Goal: Task Accomplishment & Management: Manage account settings

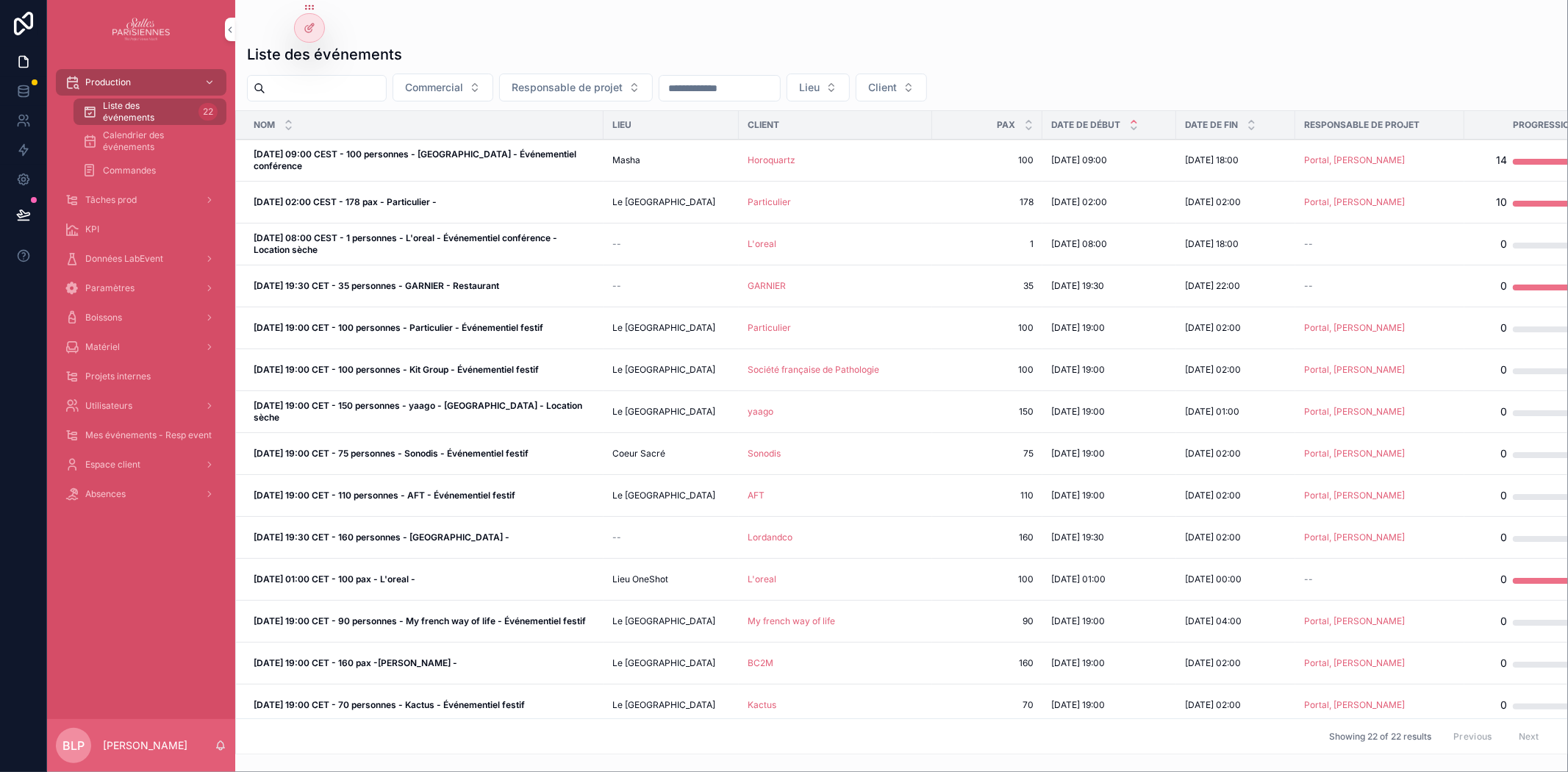
click at [146, 741] on p "Brendan Le Paih" at bounding box center [145, 745] width 85 height 14
click at [63, 743] on span "BLP" at bounding box center [73, 745] width 22 height 18
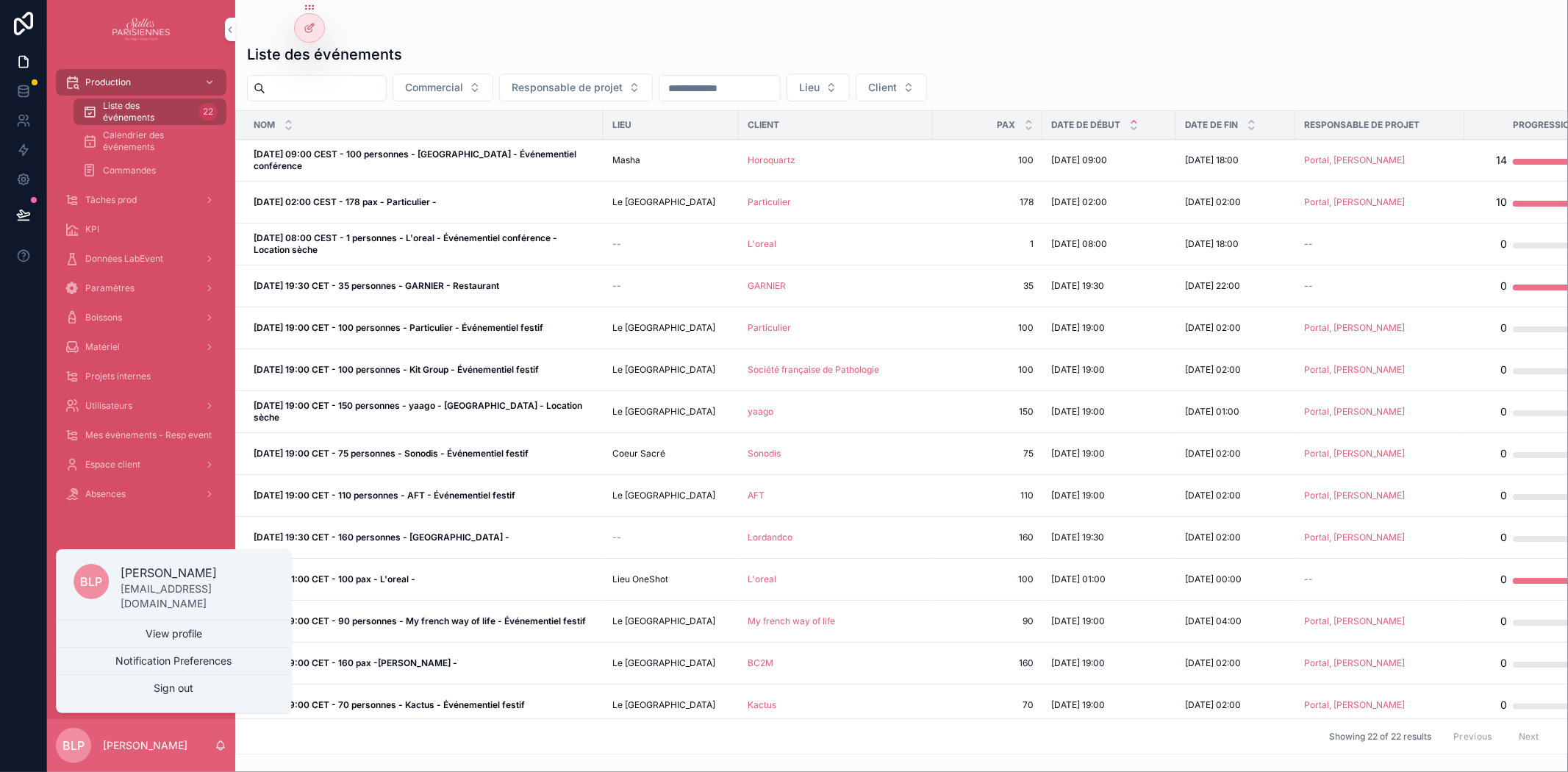
click at [127, 737] on div "BLP Brendan Le Paih" at bounding box center [141, 746] width 188 height 53
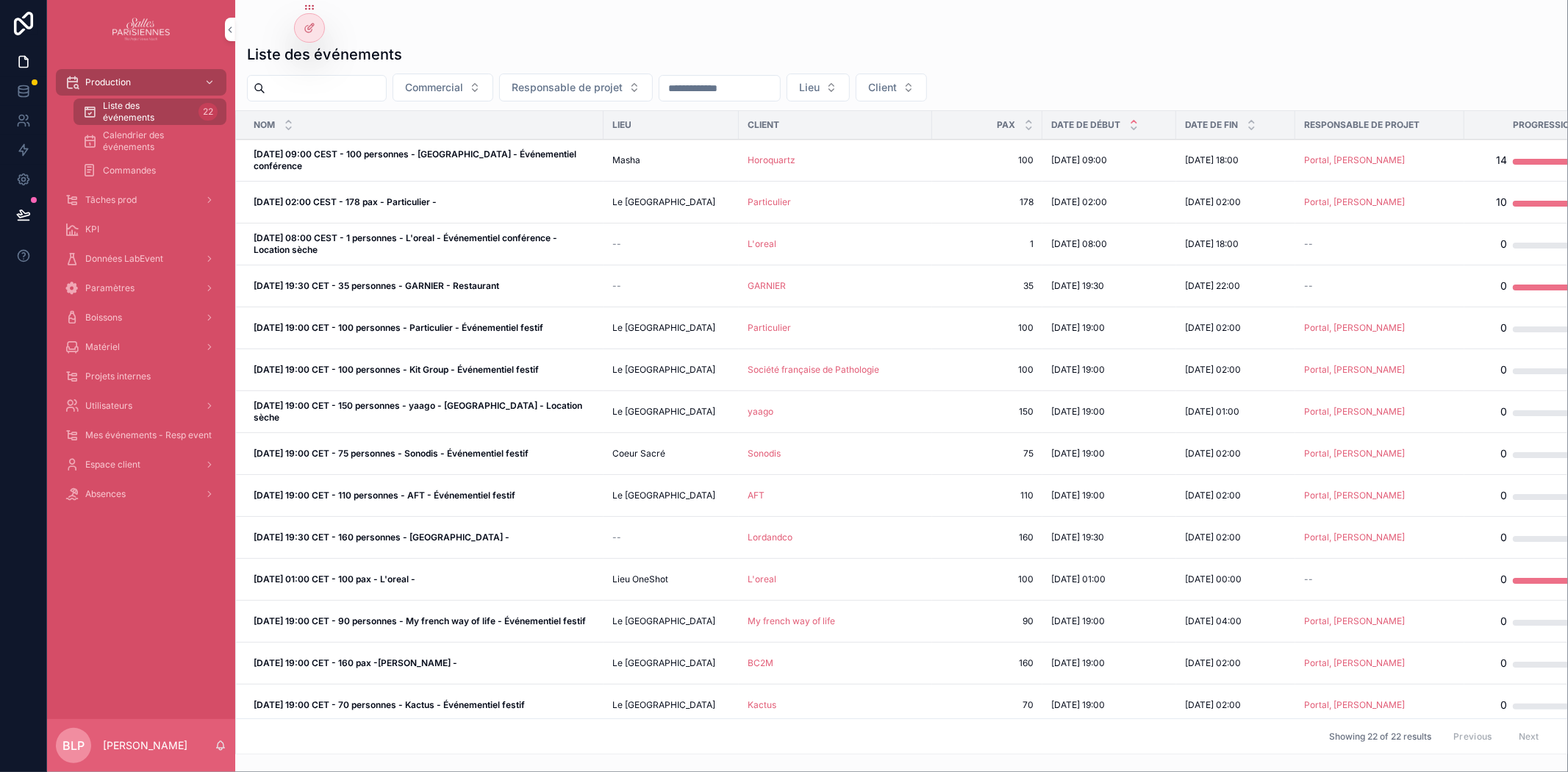
click at [132, 746] on p "[PERSON_NAME]" at bounding box center [145, 745] width 85 height 14
click at [132, 746] on p "Brendan Le Paih" at bounding box center [145, 745] width 85 height 14
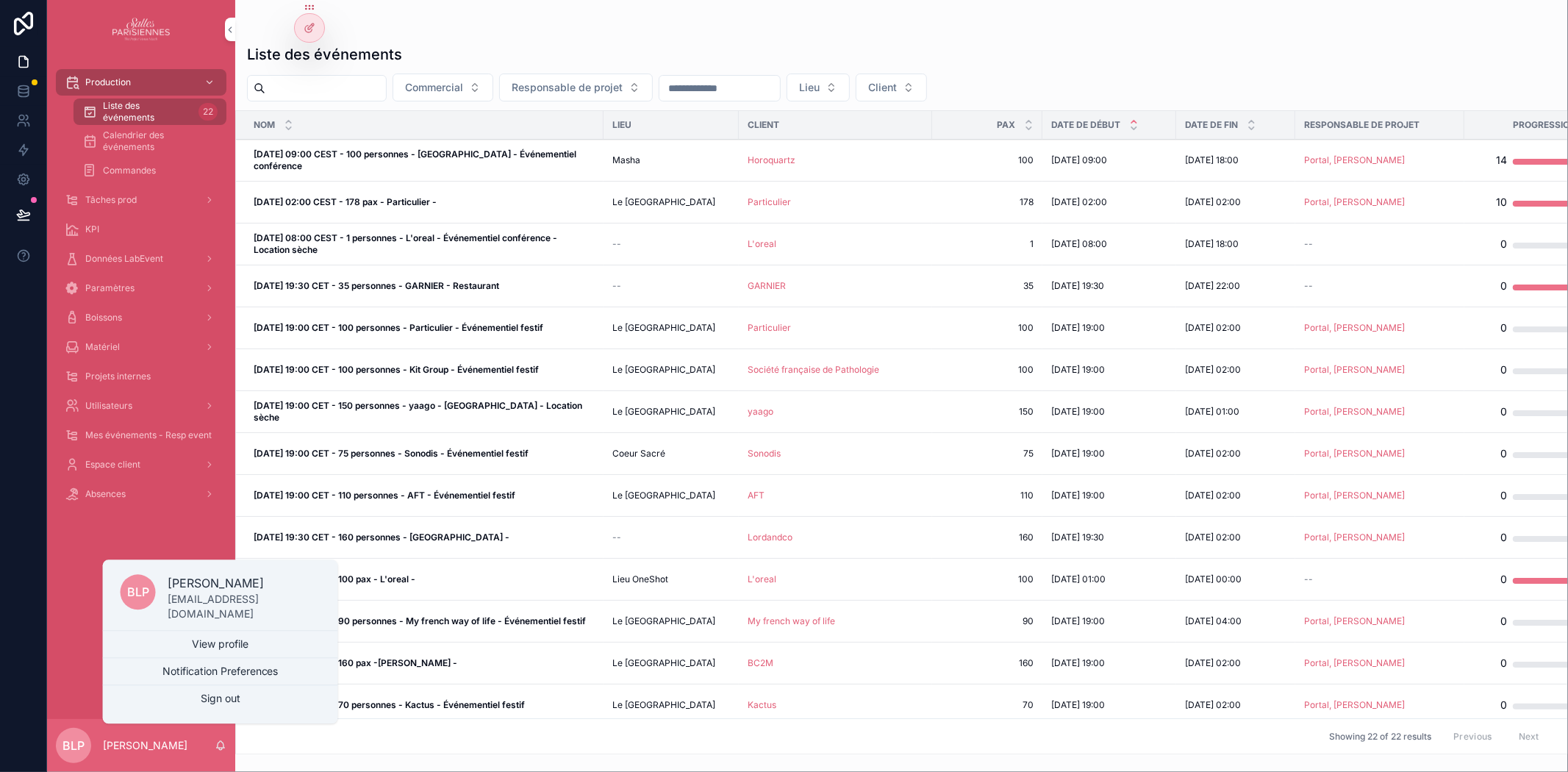
click at [247, 649] on link "View profile" at bounding box center [220, 644] width 235 height 27
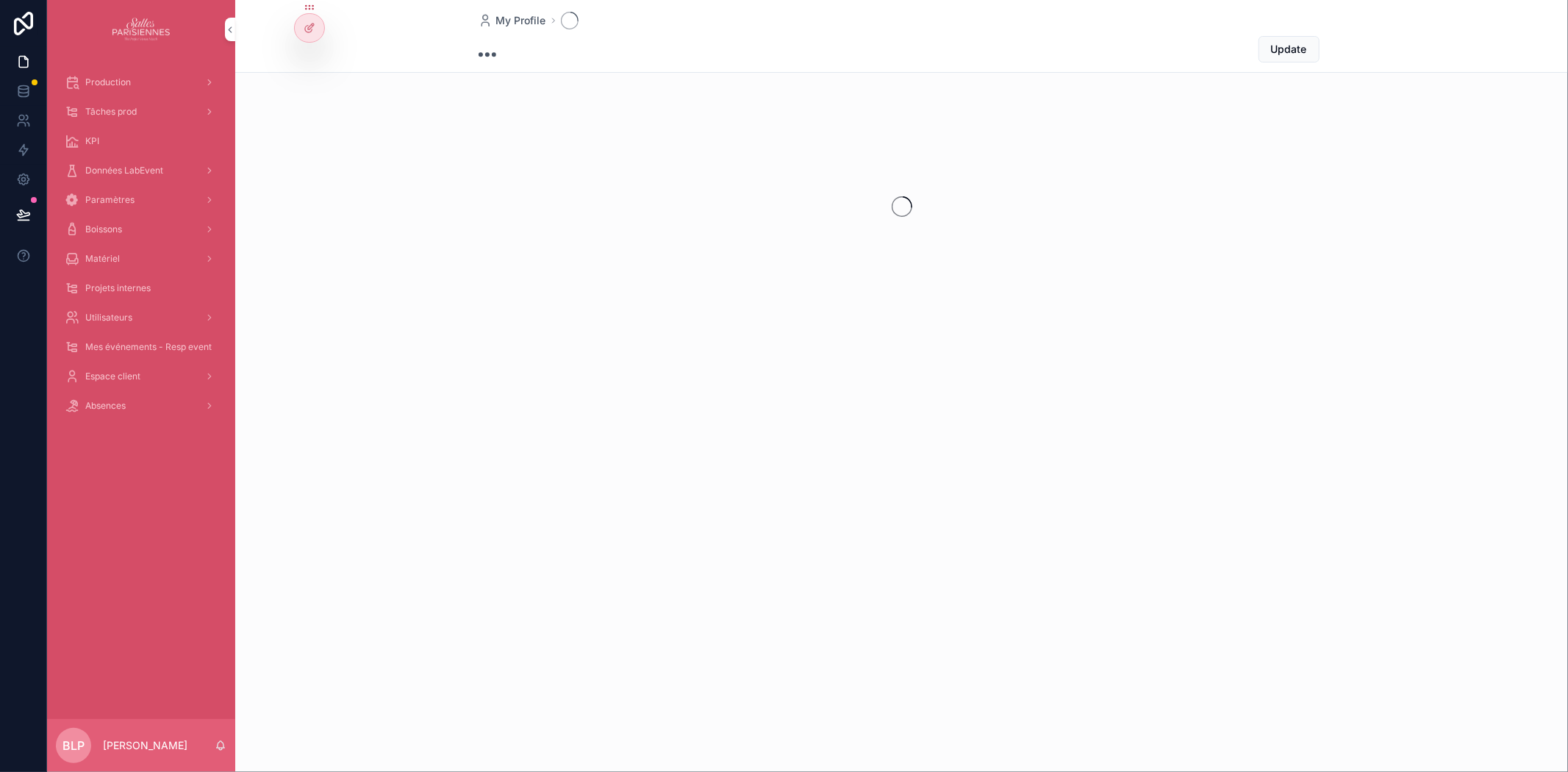
click at [310, 28] on icon at bounding box center [309, 28] width 11 height 11
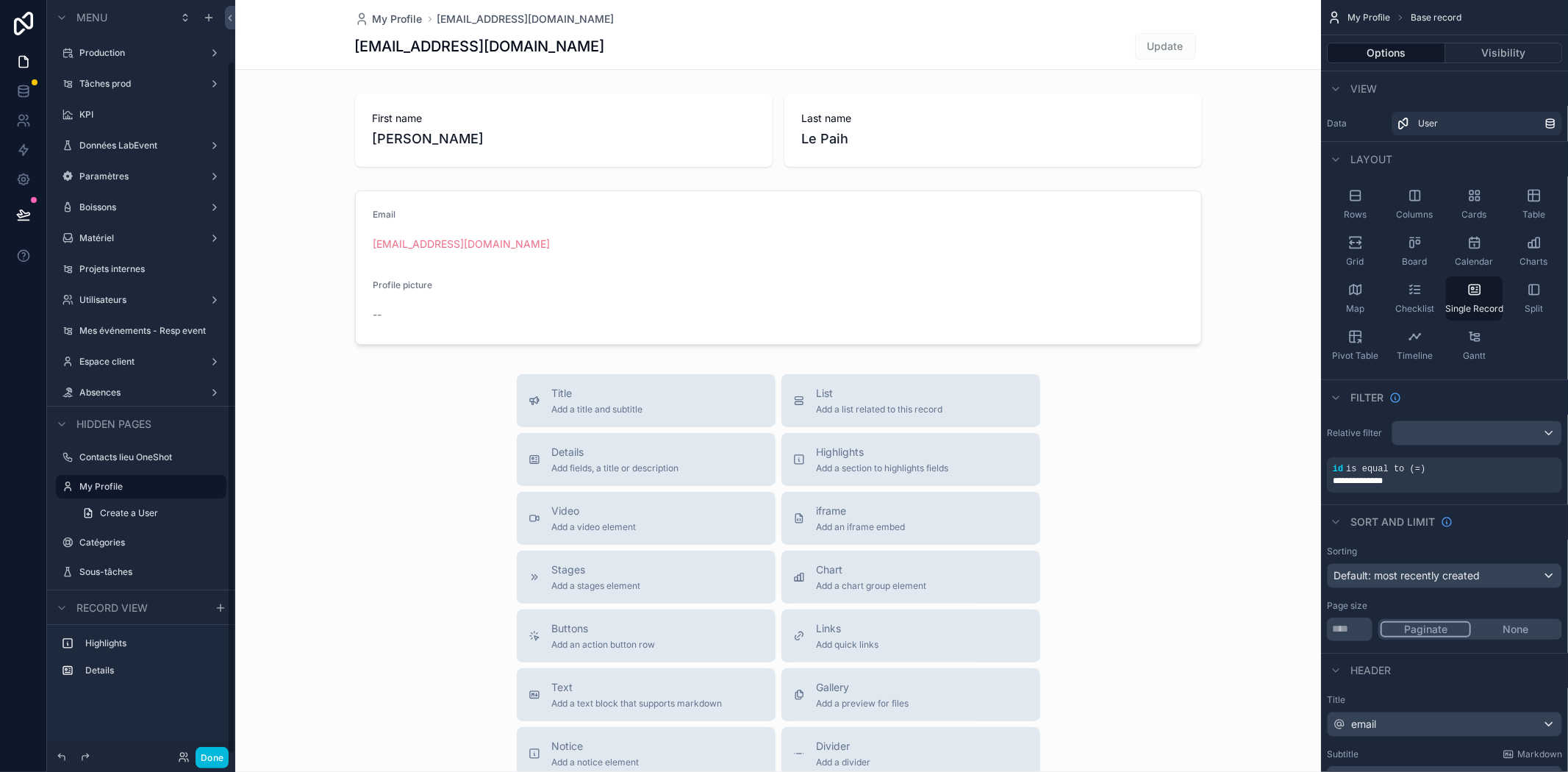
scroll to position [67, 0]
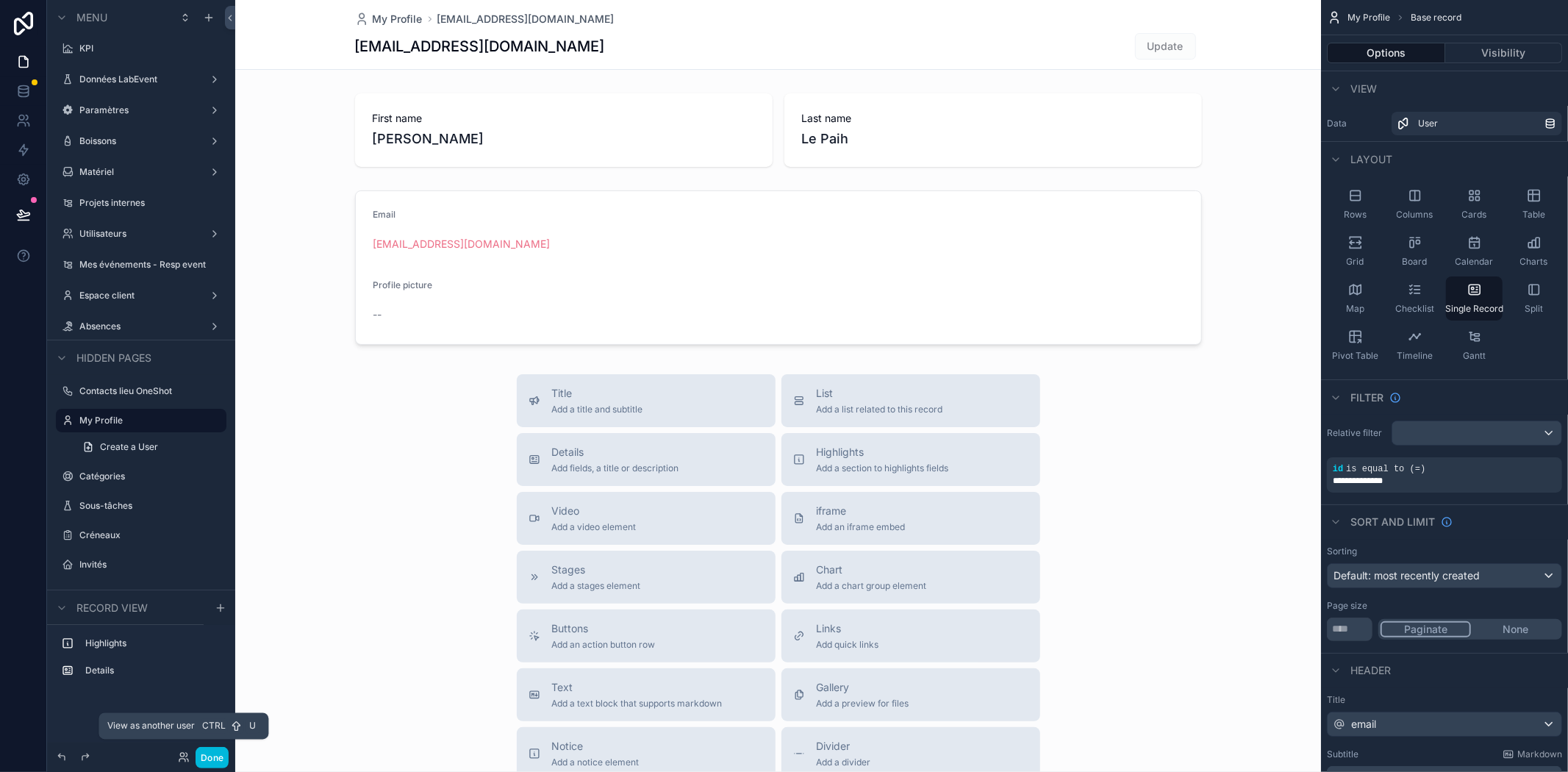
click at [178, 759] on icon at bounding box center [184, 758] width 11 height 11
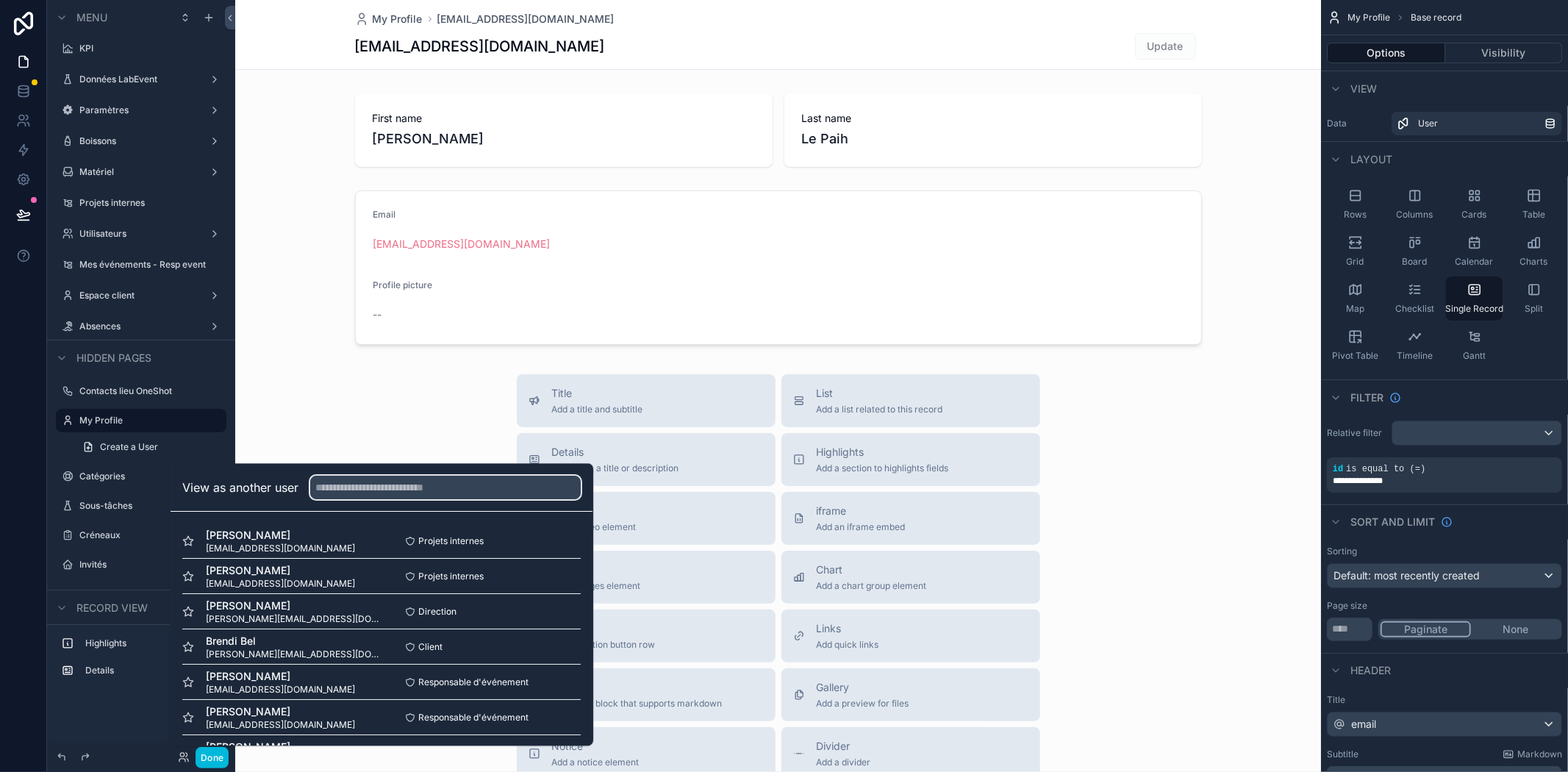
click at [344, 487] on input "text" at bounding box center [445, 487] width 270 height 24
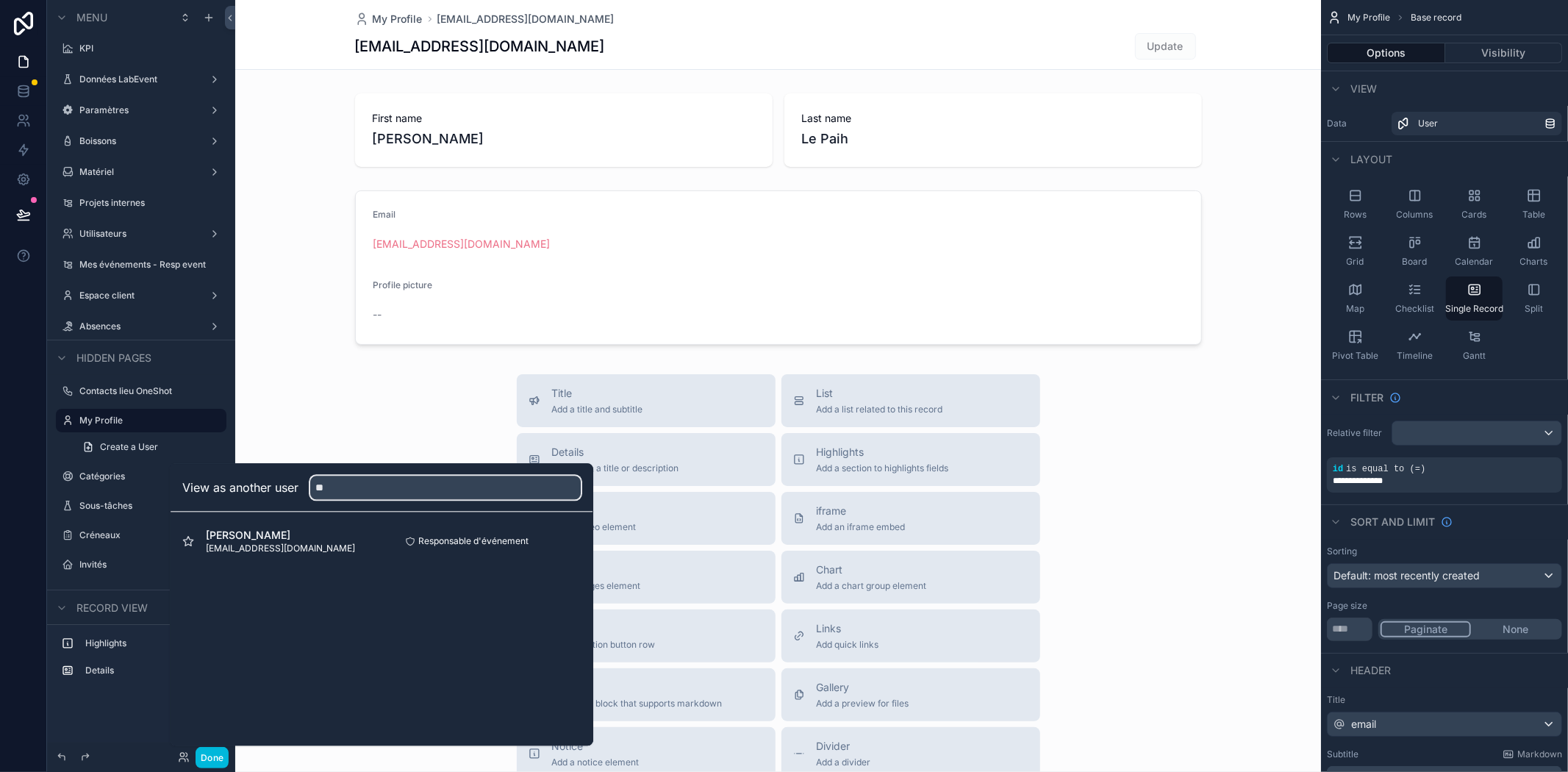
type input "**"
click at [273, 547] on span "[EMAIL_ADDRESS][DOMAIN_NAME]" at bounding box center [280, 548] width 149 height 11
click at [0, 0] on button "Select" at bounding box center [0, 0] width 0 height 0
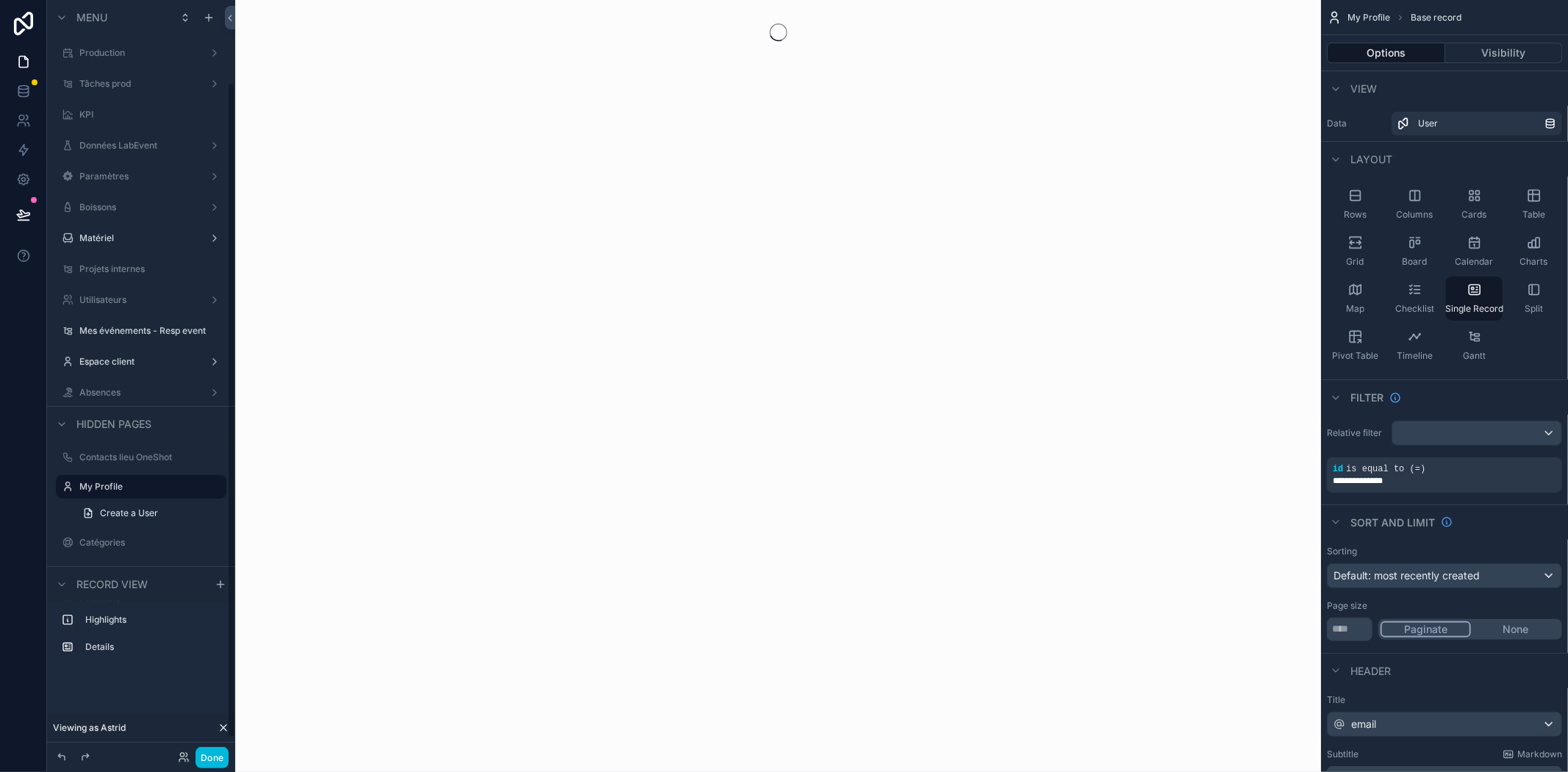
scroll to position [94, 0]
click at [223, 760] on button "Done" at bounding box center [212, 758] width 33 height 21
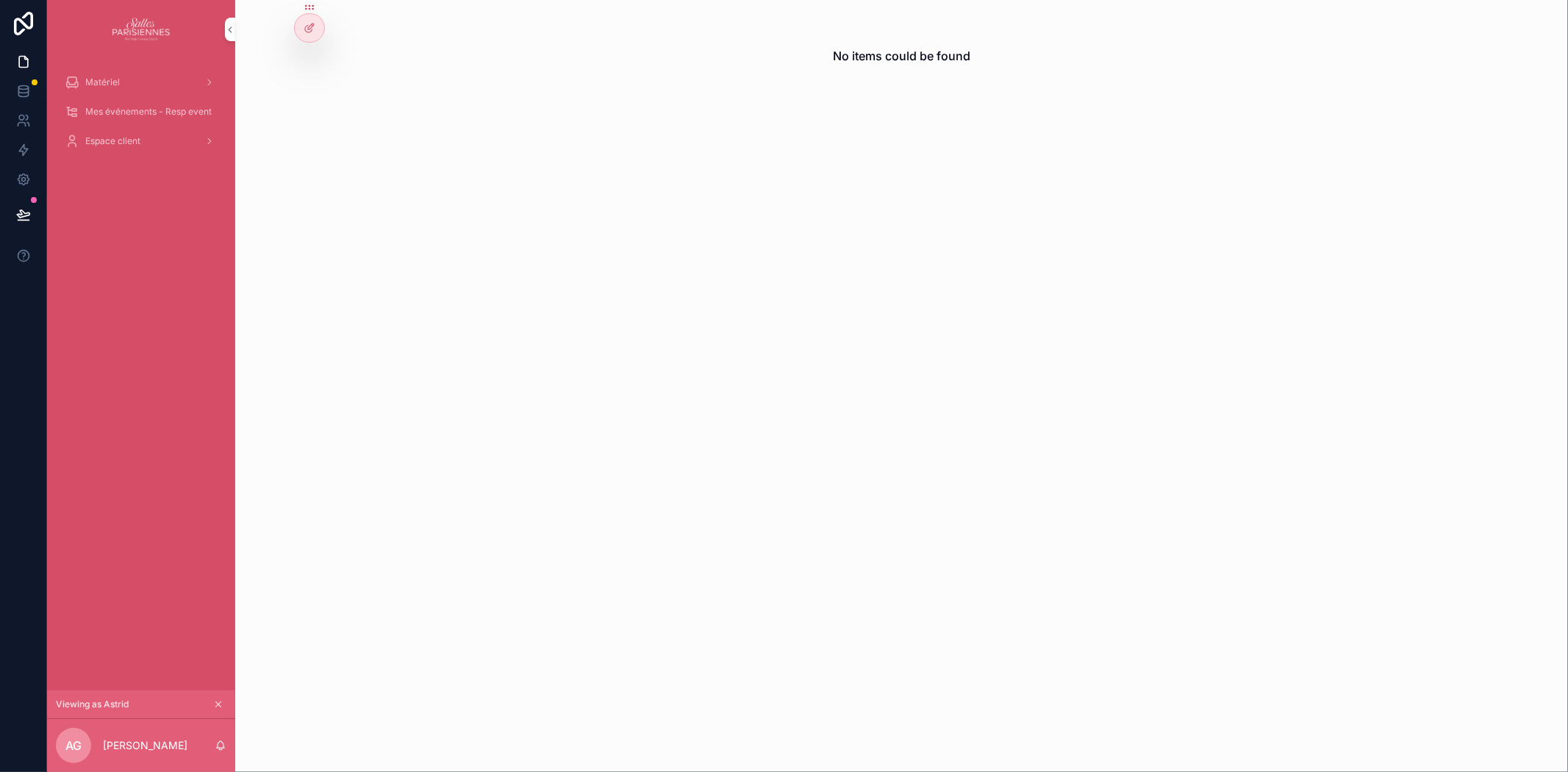
click at [118, 140] on span "Espace client" at bounding box center [113, 141] width 55 height 11
click at [119, 115] on span "Mes événements - Resp event" at bounding box center [148, 111] width 127 height 11
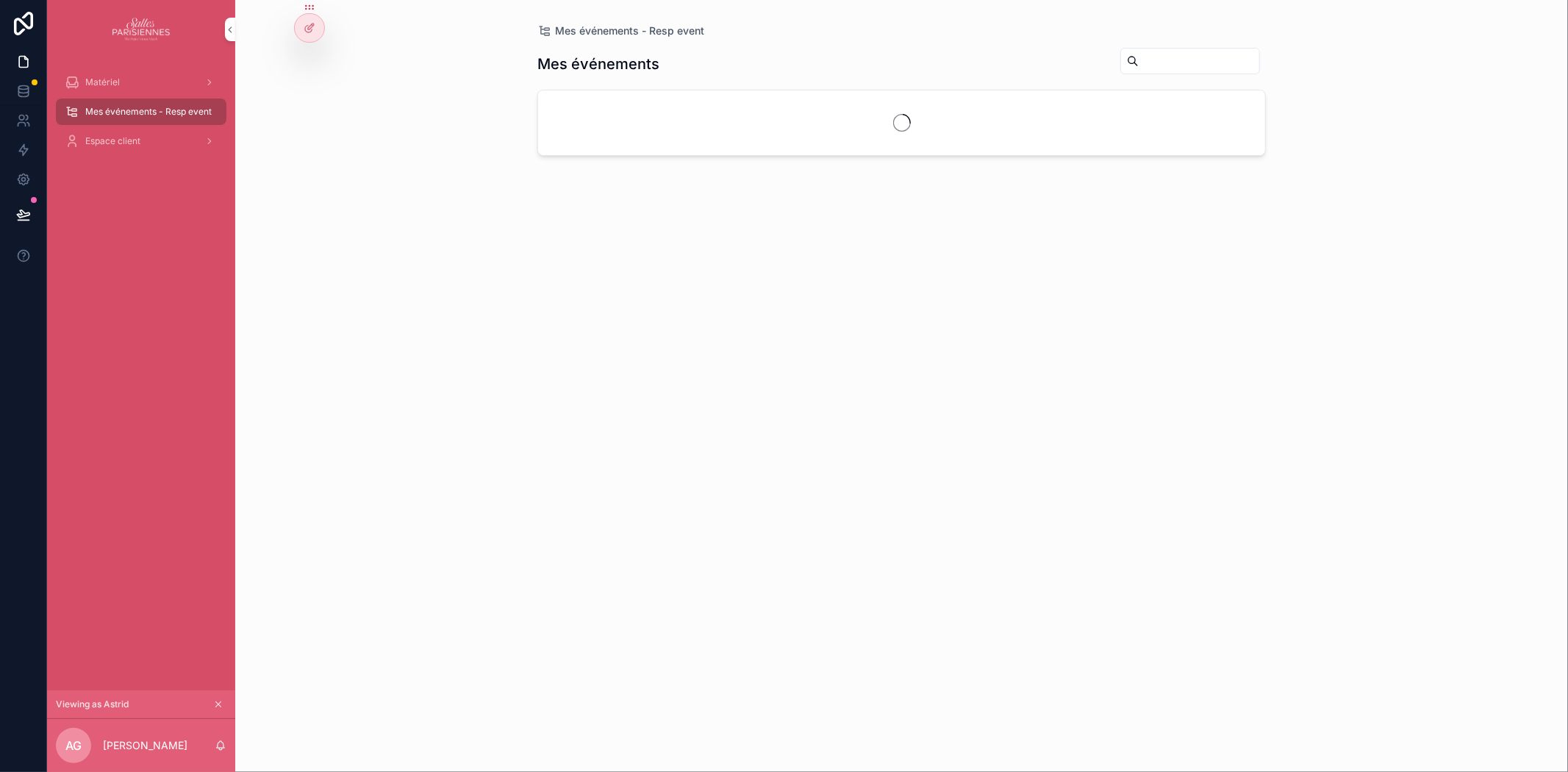
click at [118, 85] on span "Matériel" at bounding box center [103, 82] width 34 height 11
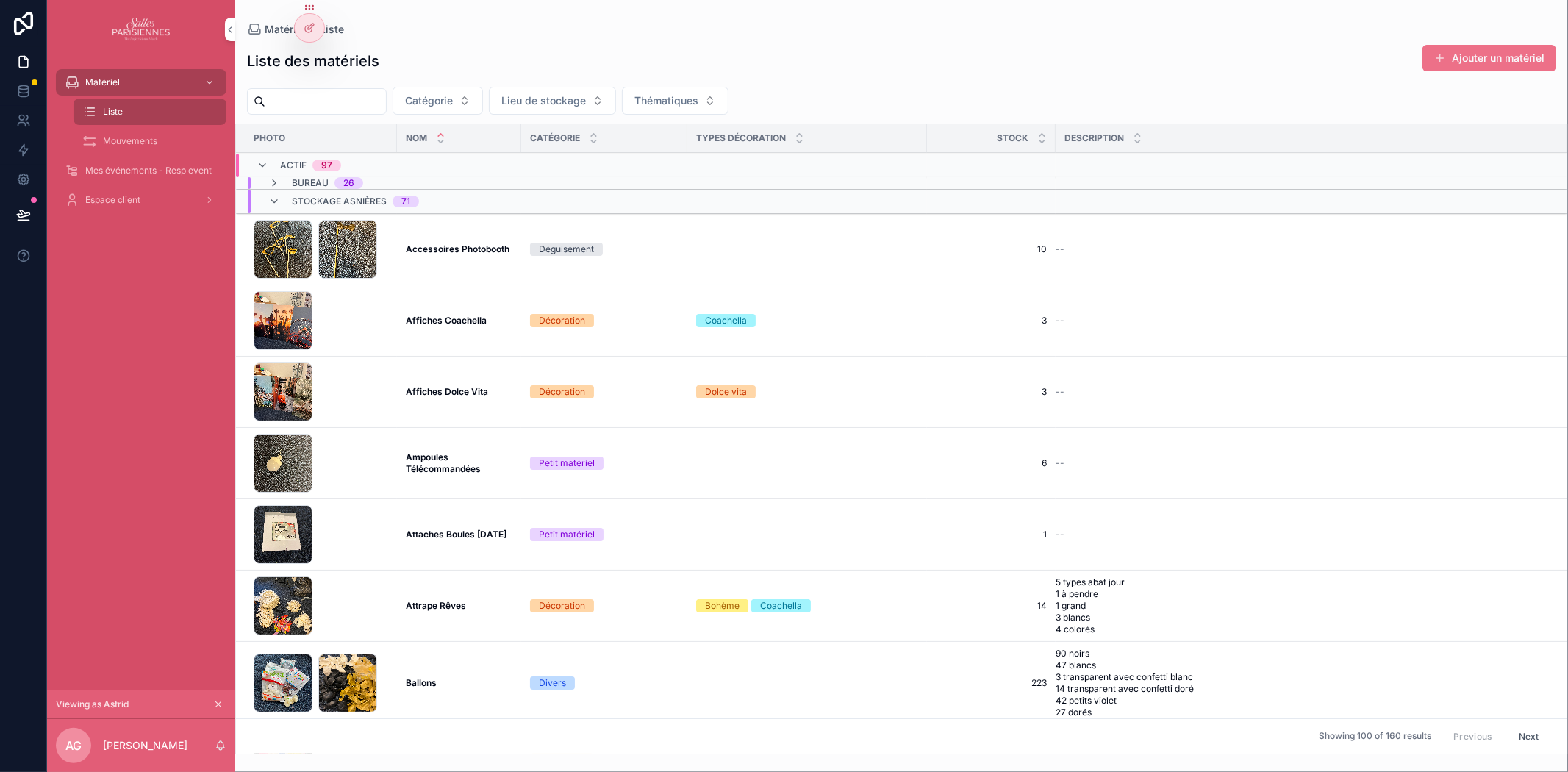
click at [222, 704] on icon "scrollable content" at bounding box center [218, 704] width 10 height 10
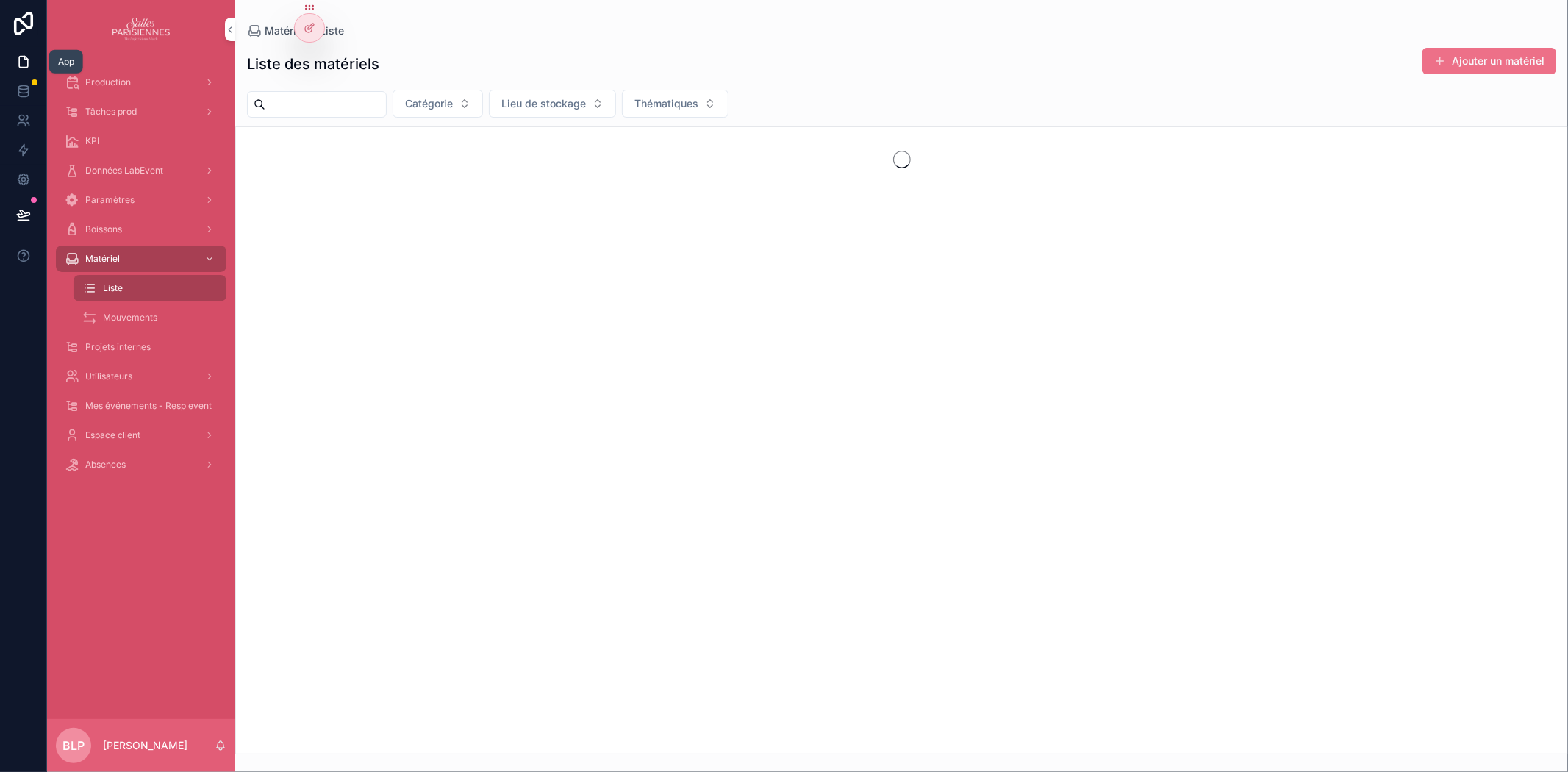
click at [21, 63] on icon at bounding box center [23, 61] width 14 height 14
click at [28, 118] on icon at bounding box center [27, 117] width 2 height 5
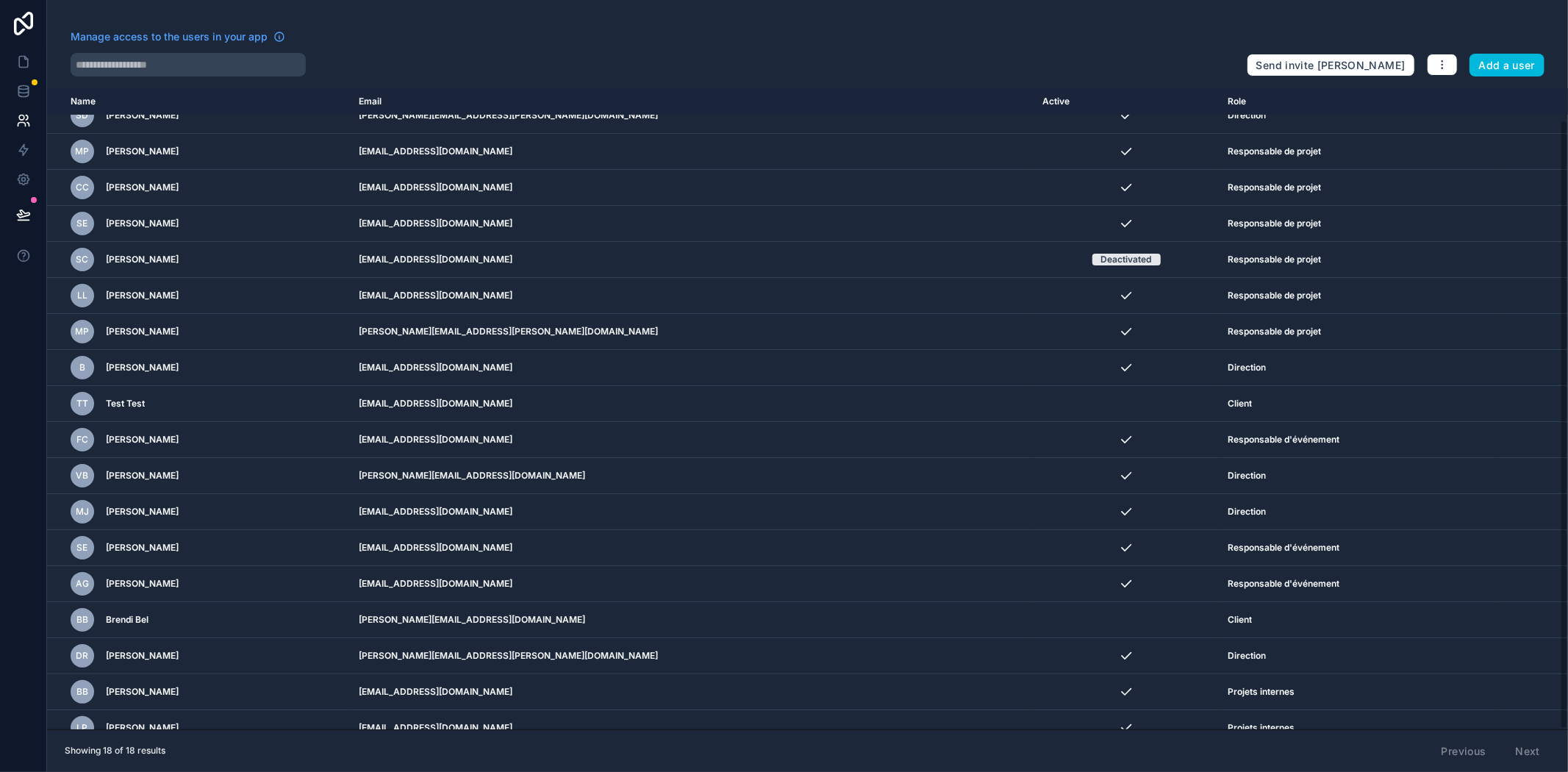
scroll to position [33, 0]
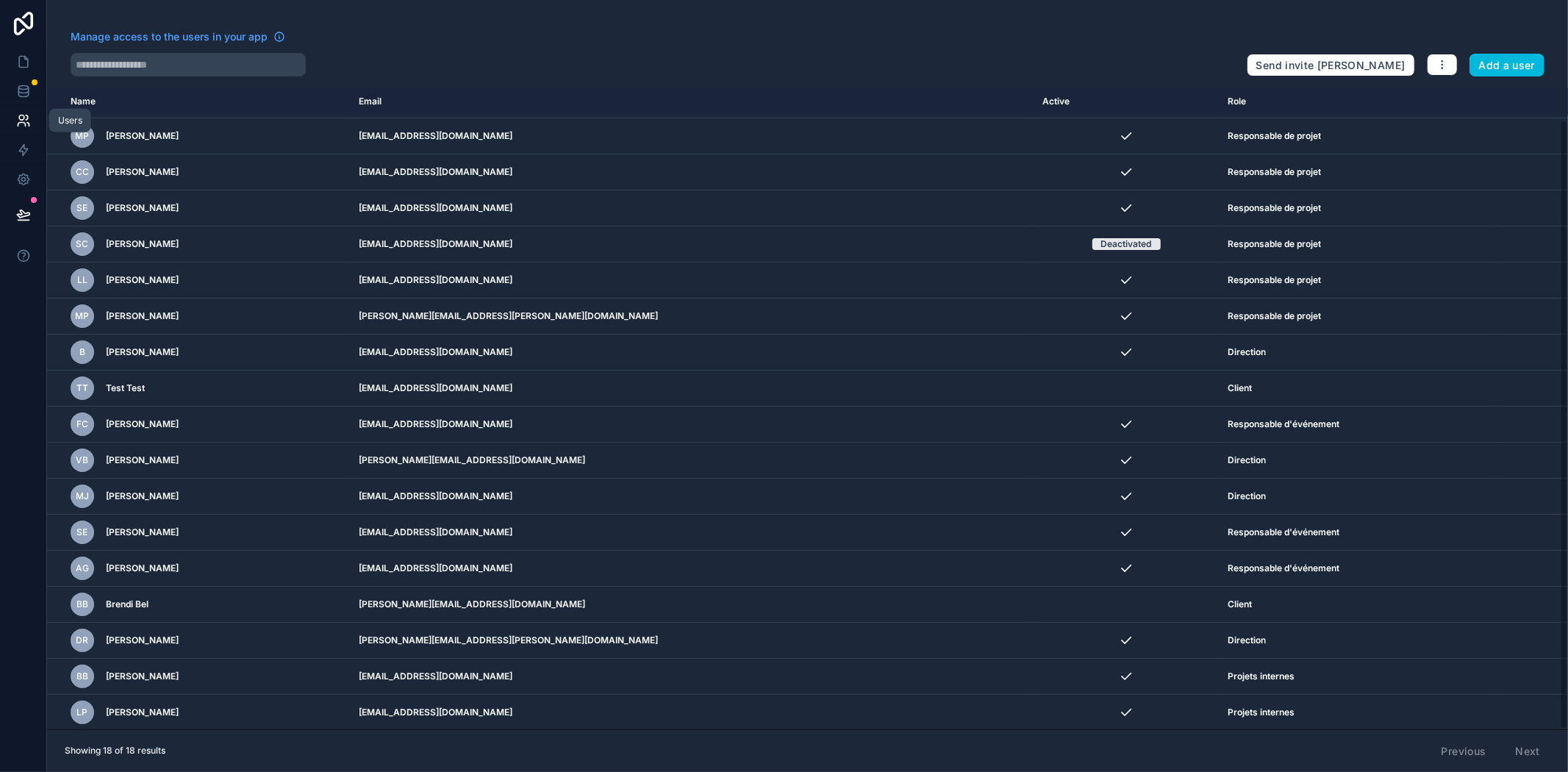
click at [26, 122] on icon at bounding box center [23, 120] width 14 height 14
click at [20, 24] on icon at bounding box center [23, 23] width 29 height 24
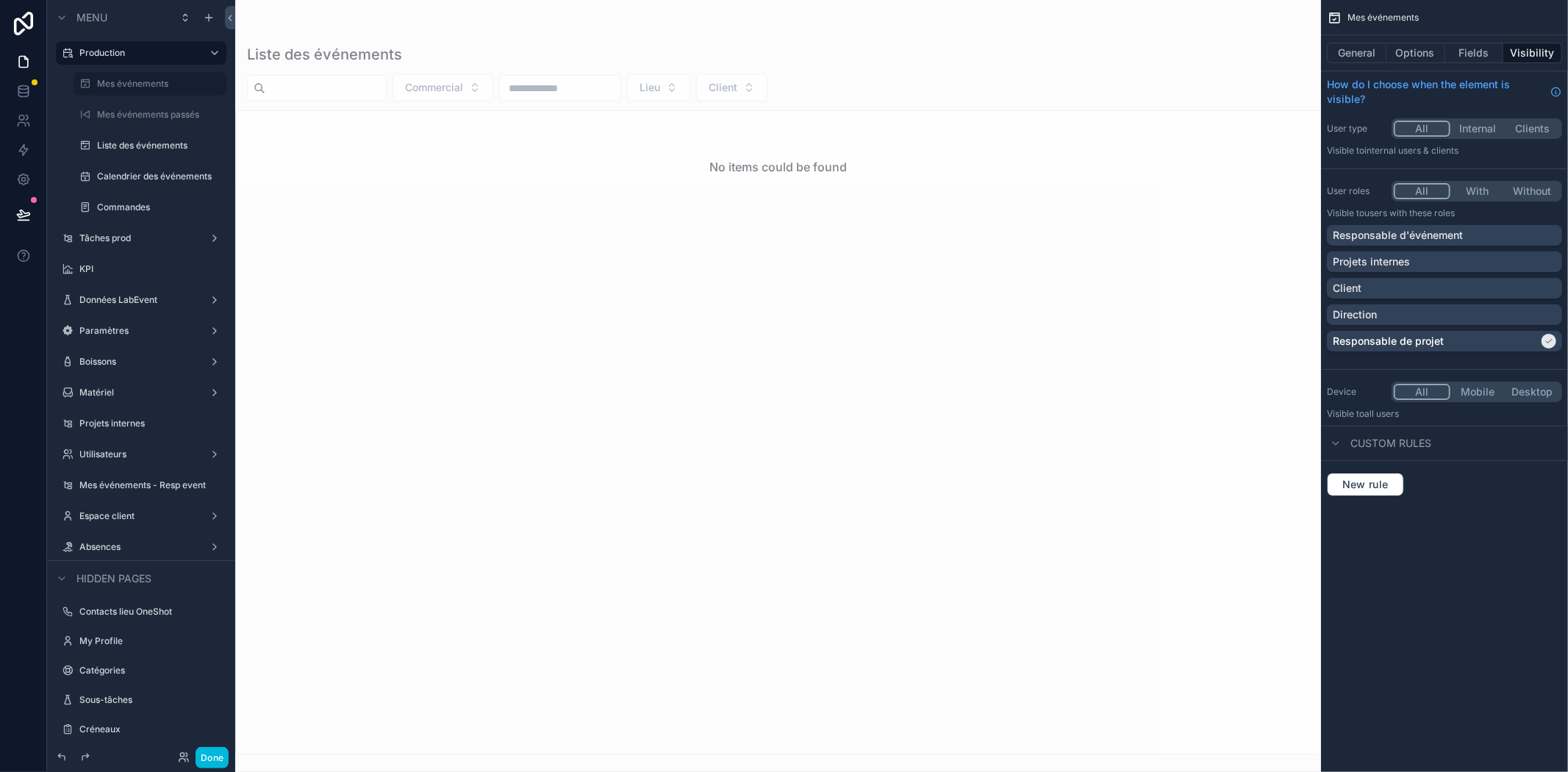
click at [81, 455] on label "Utilisateurs" at bounding box center [138, 454] width 118 height 11
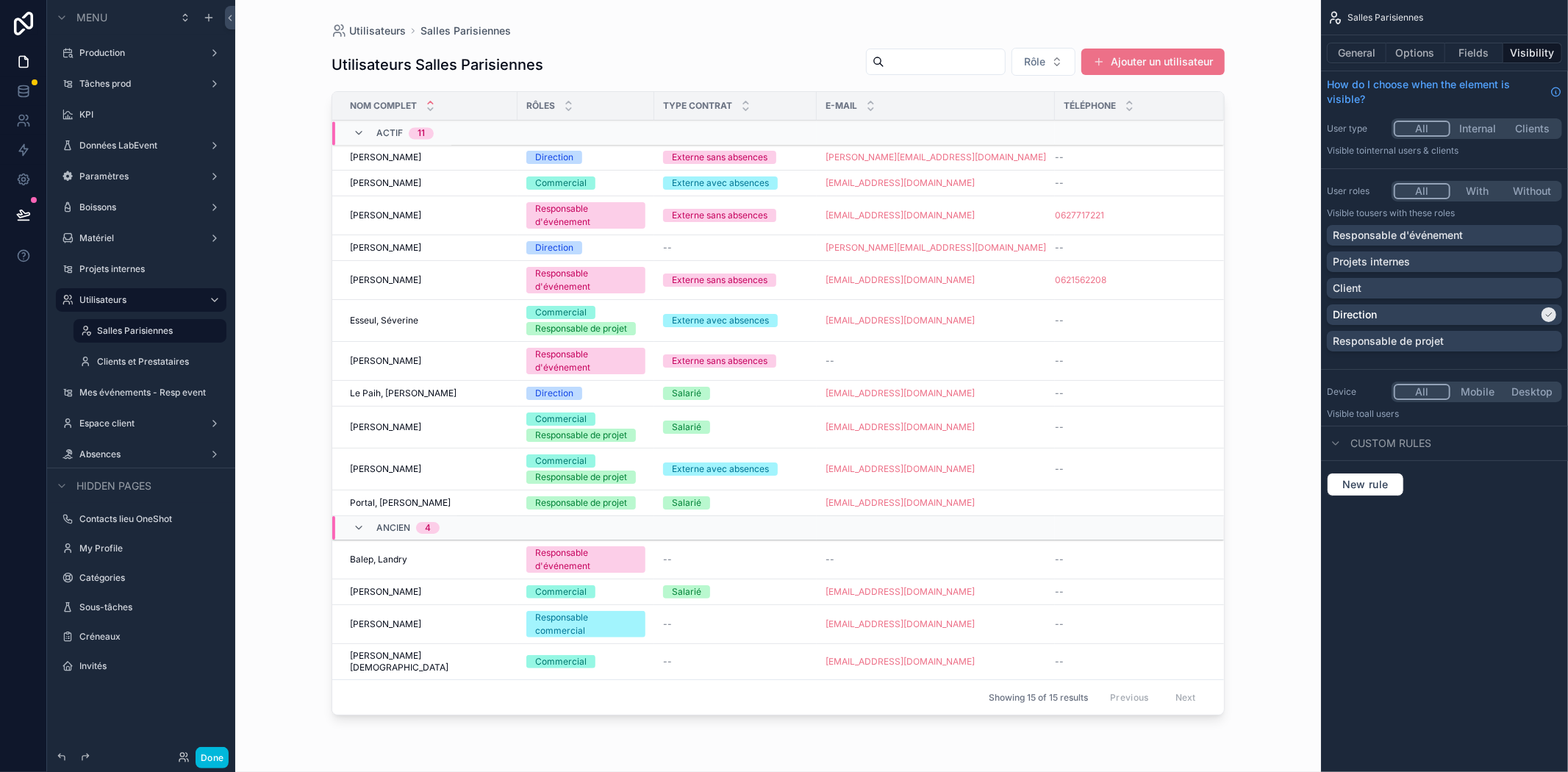
click at [1153, 62] on div "scrollable content" at bounding box center [778, 377] width 940 height 755
click at [1146, 62] on button "Ajouter un utilisateur" at bounding box center [1153, 62] width 144 height 27
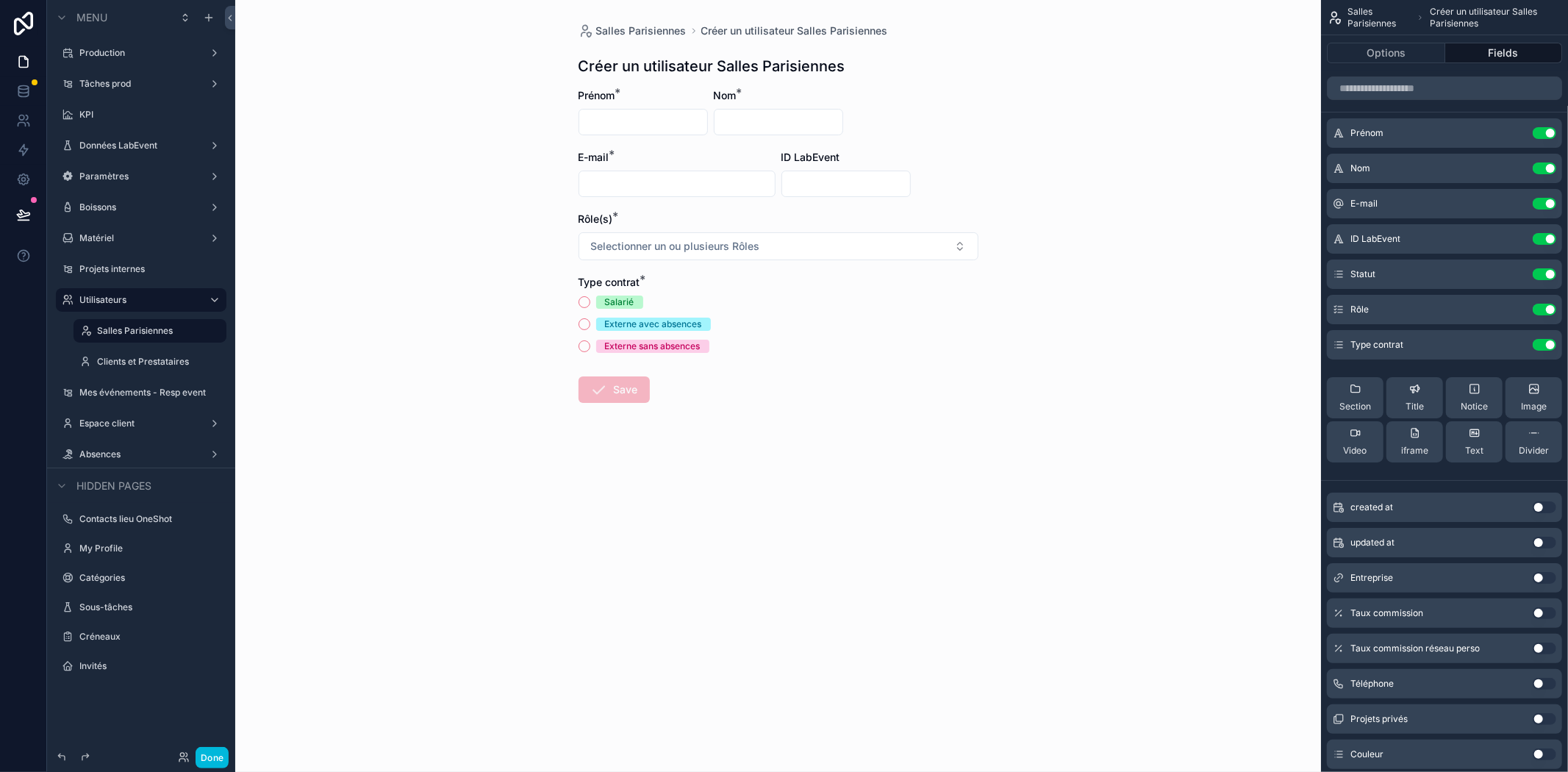
click at [623, 119] on input "scrollable content" at bounding box center [643, 122] width 127 height 21
type input "******"
click at [753, 124] on input "scrollable content" at bounding box center [778, 122] width 127 height 21
type input "********"
click at [659, 180] on input "scrollable content" at bounding box center [677, 184] width 196 height 21
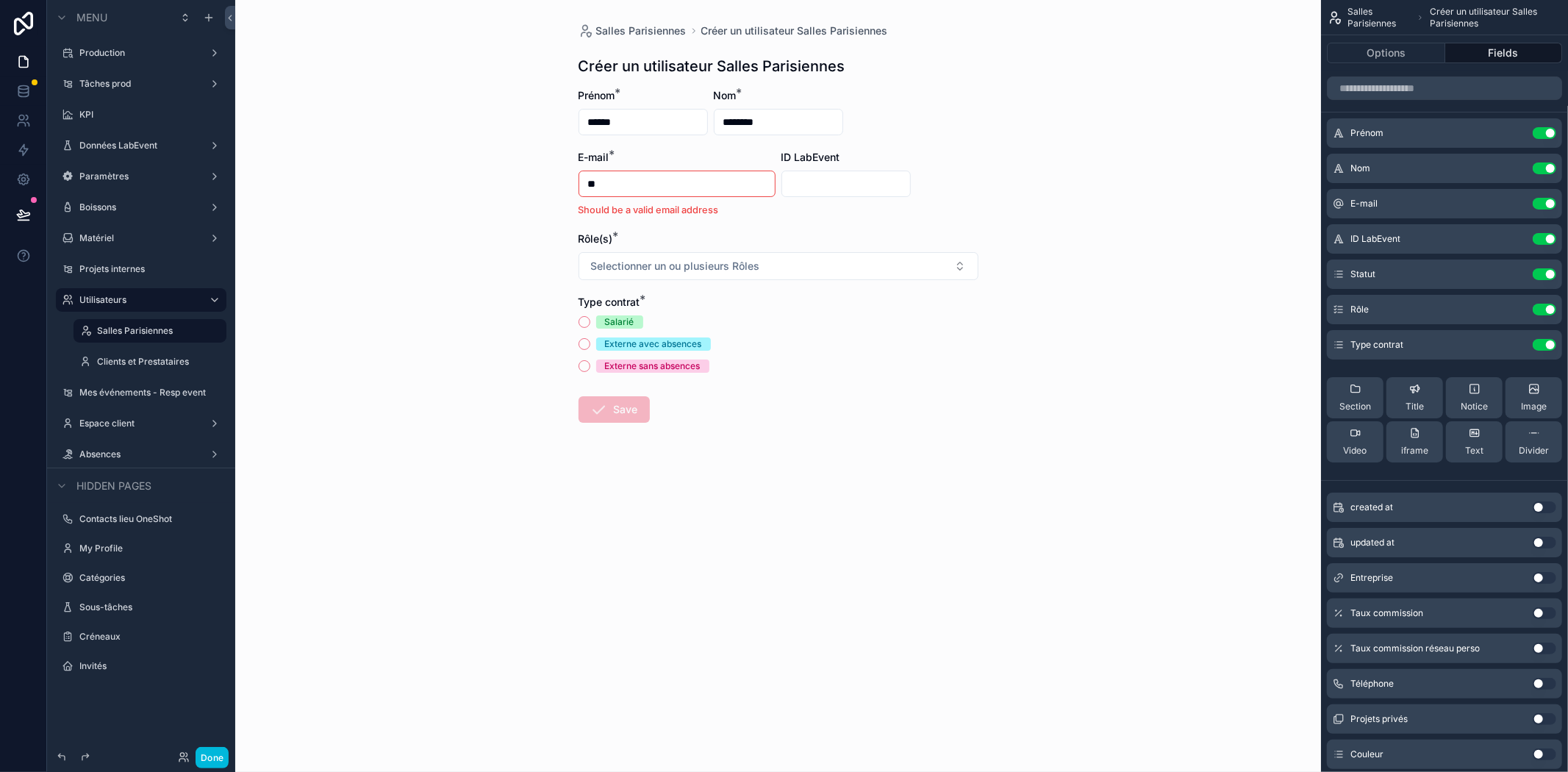
type input "**********"
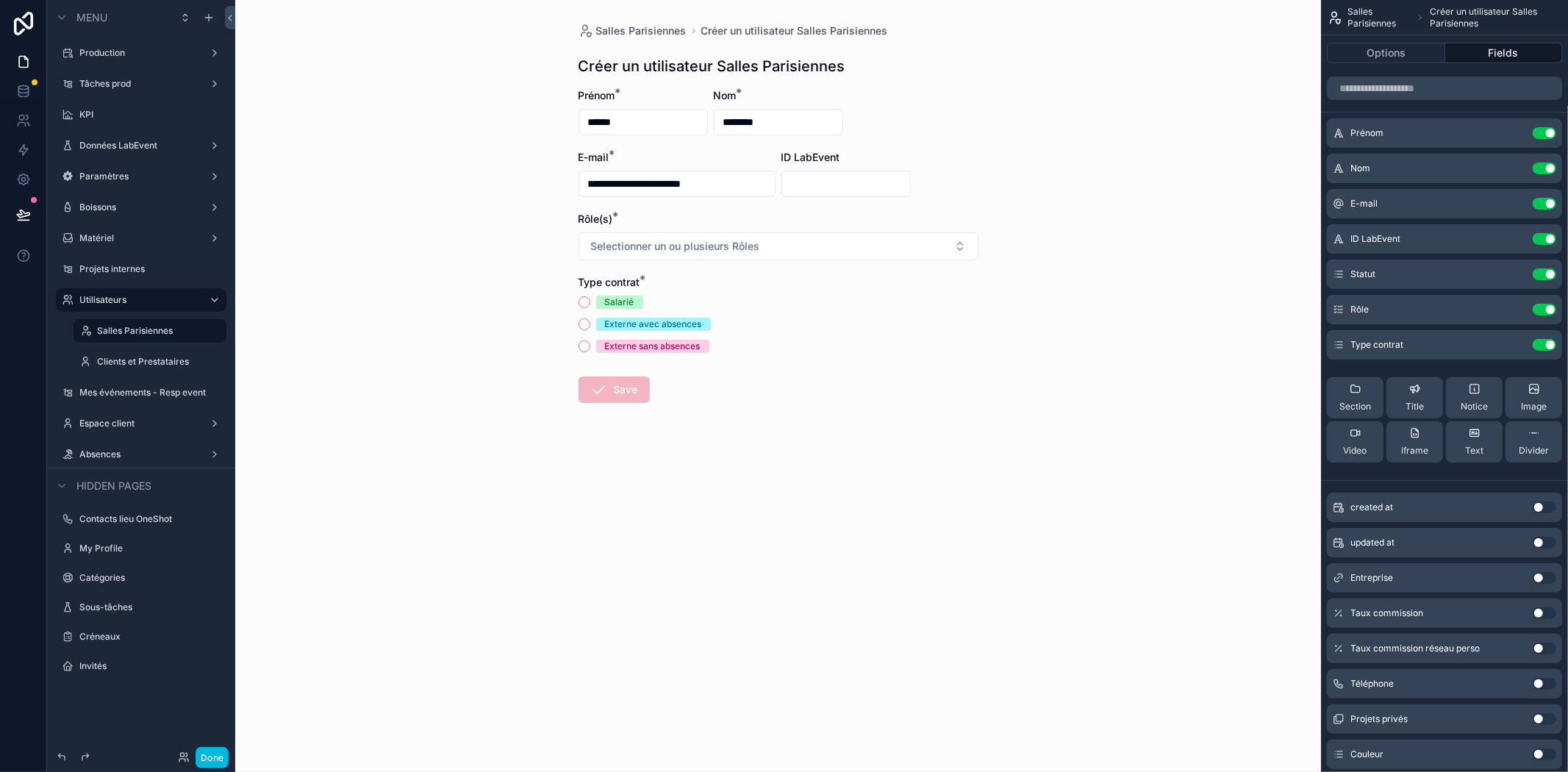
click at [701, 251] on span "Selectionner un ou plusieurs Rôles" at bounding box center [676, 246] width 169 height 14
click at [781, 375] on div "Responsable de projet" at bounding box center [736, 371] width 92 height 13
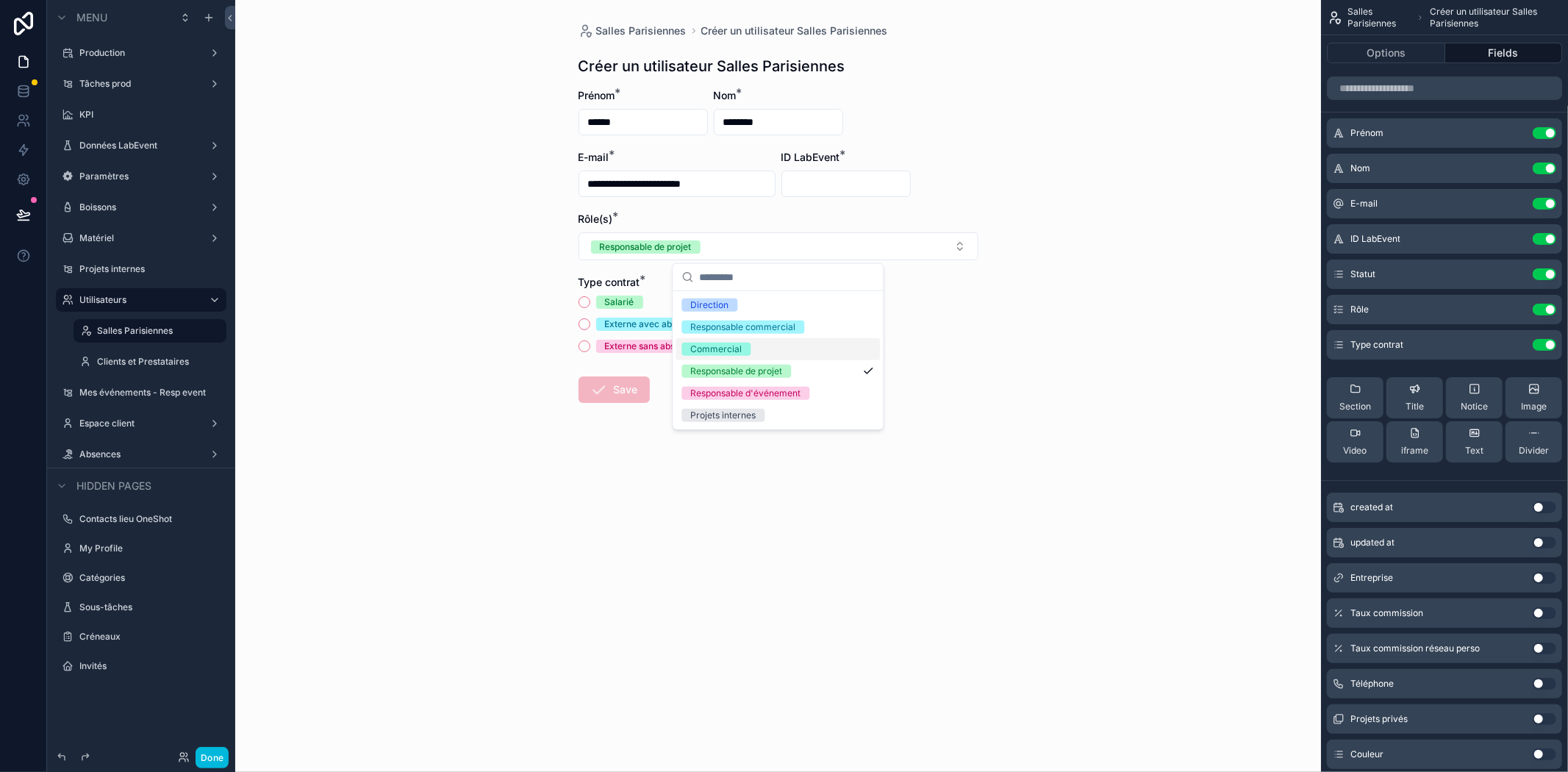
click at [464, 341] on div "**********" at bounding box center [777, 386] width 1086 height 772
click at [587, 326] on button "Externe avec absences" at bounding box center [584, 325] width 11 height 11
click at [629, 401] on span "Save" at bounding box center [614, 390] width 71 height 27
click at [619, 387] on span "Save" at bounding box center [614, 390] width 71 height 27
click at [879, 429] on form "**********" at bounding box center [778, 293] width 400 height 409
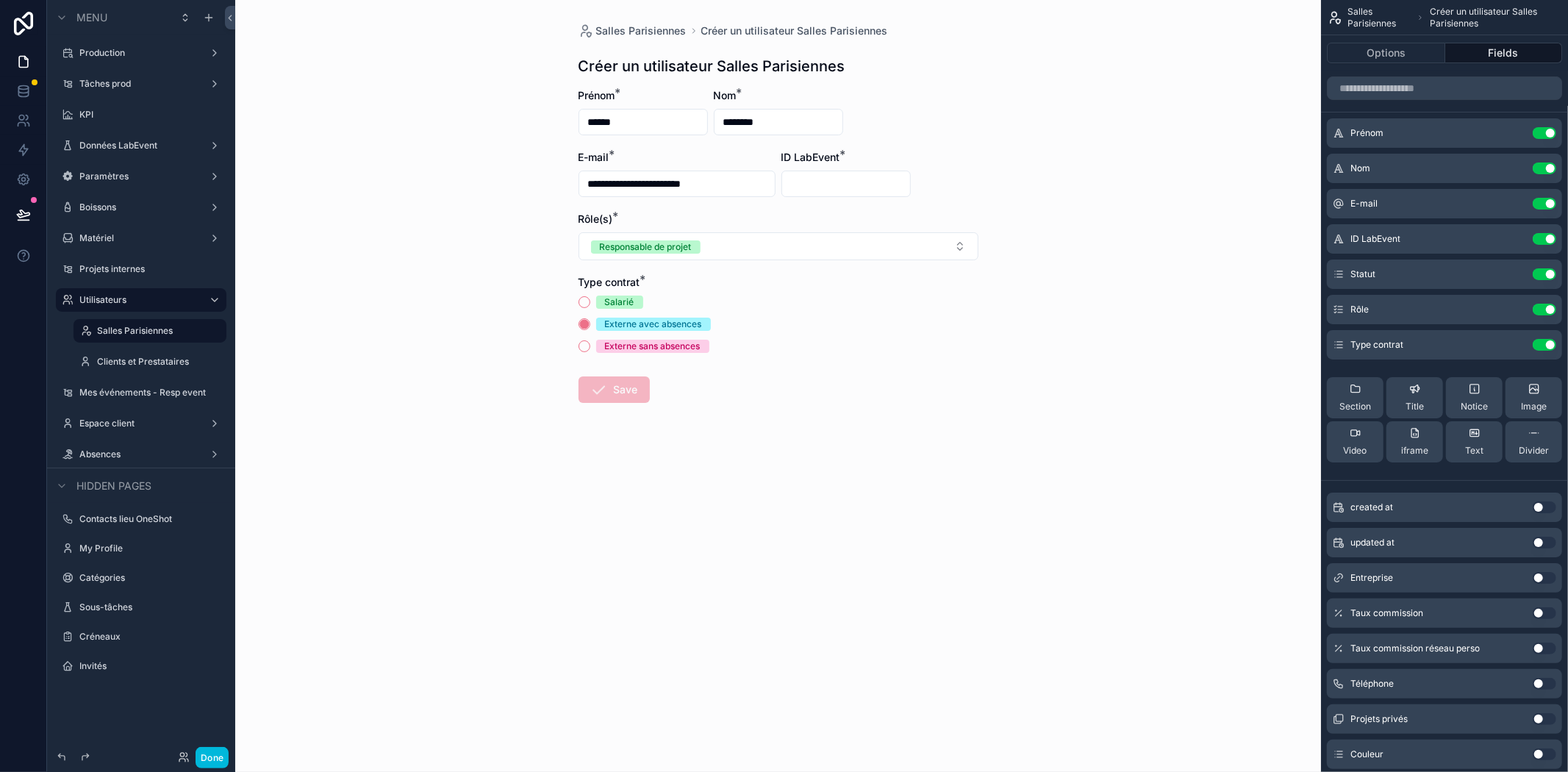
click at [827, 199] on form "**********" at bounding box center [778, 293] width 400 height 409
click at [824, 188] on input "scrollable content" at bounding box center [846, 184] width 127 height 21
click at [885, 474] on form "**********" at bounding box center [778, 293] width 400 height 409
click at [816, 182] on input "scrollable content" at bounding box center [846, 184] width 127 height 21
paste input "****"
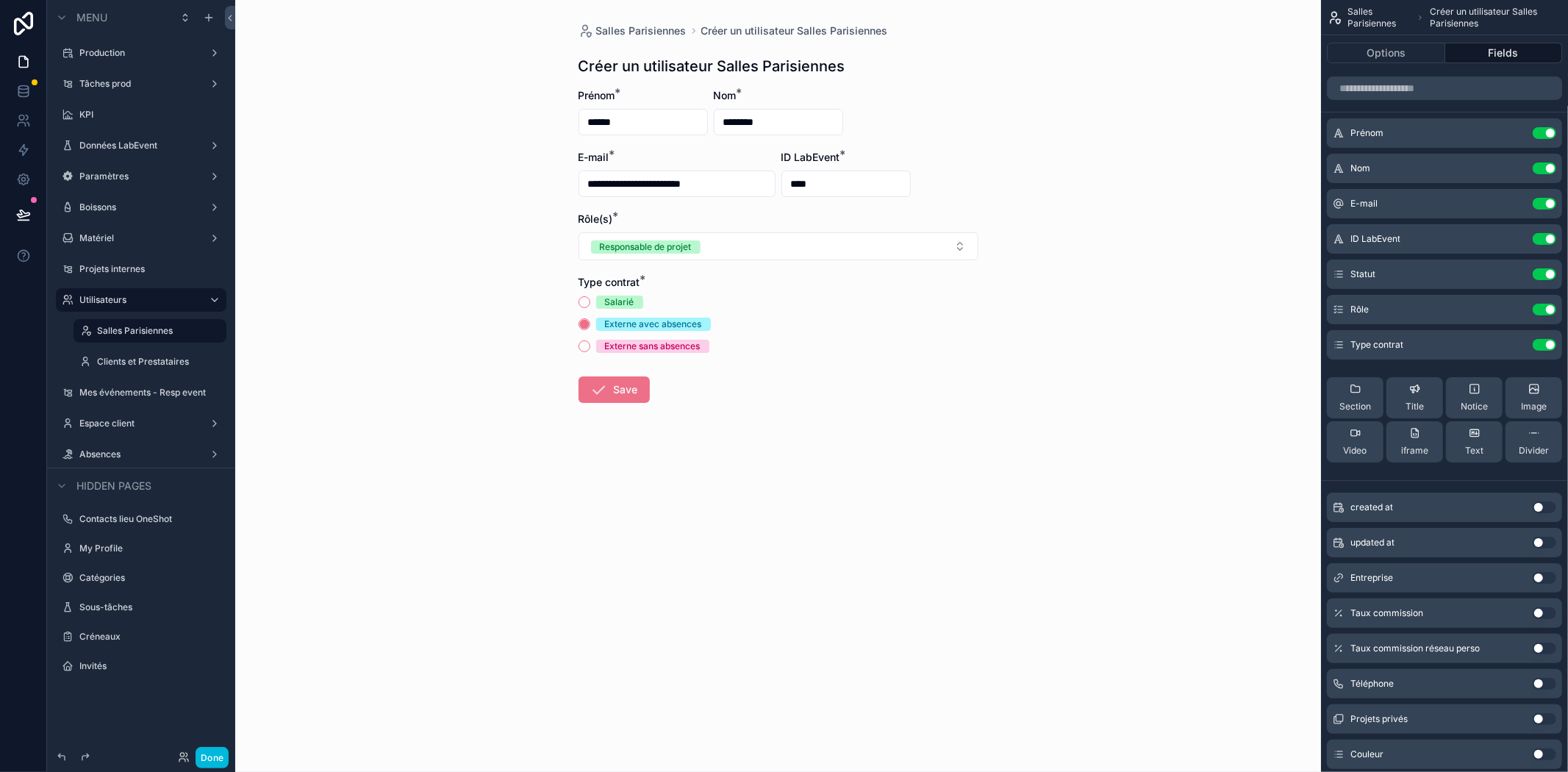
type input "****"
click at [617, 392] on button "Save" at bounding box center [614, 390] width 71 height 27
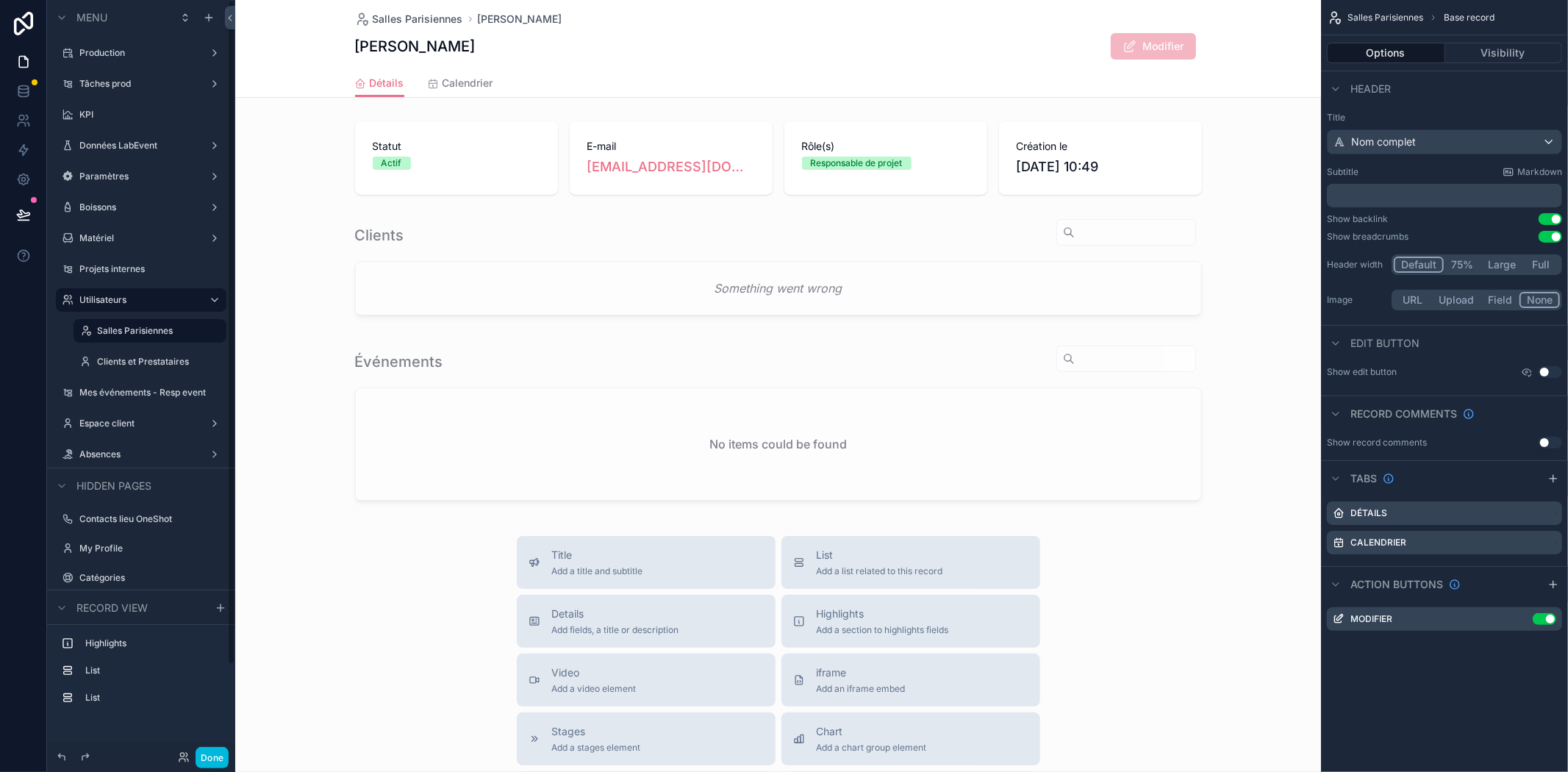
click at [174, 756] on div "Done" at bounding box center [199, 758] width 58 height 21
click at [181, 758] on icon at bounding box center [184, 758] width 11 height 11
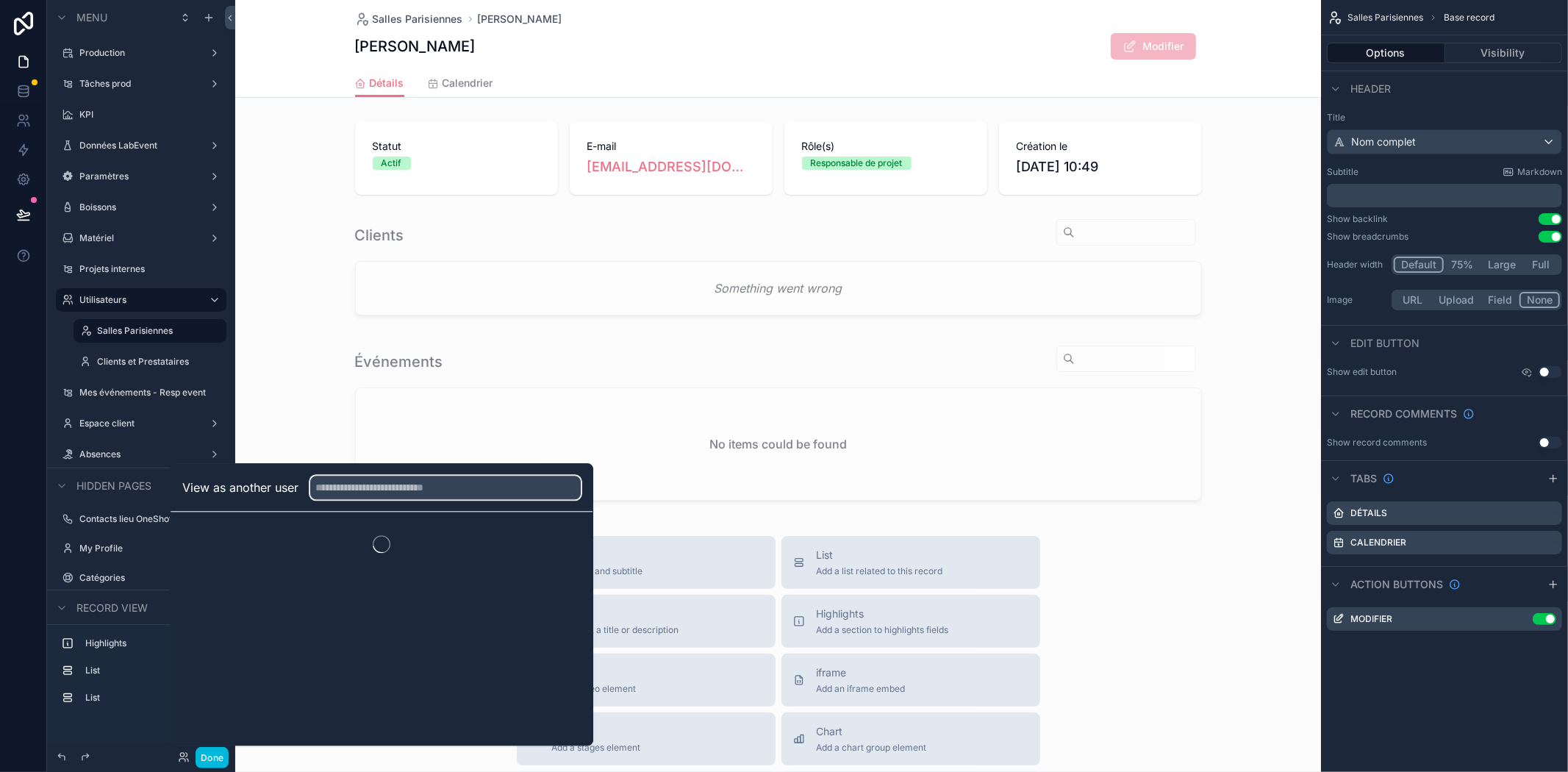
click at [370, 485] on input "text" at bounding box center [445, 487] width 270 height 24
type input "**"
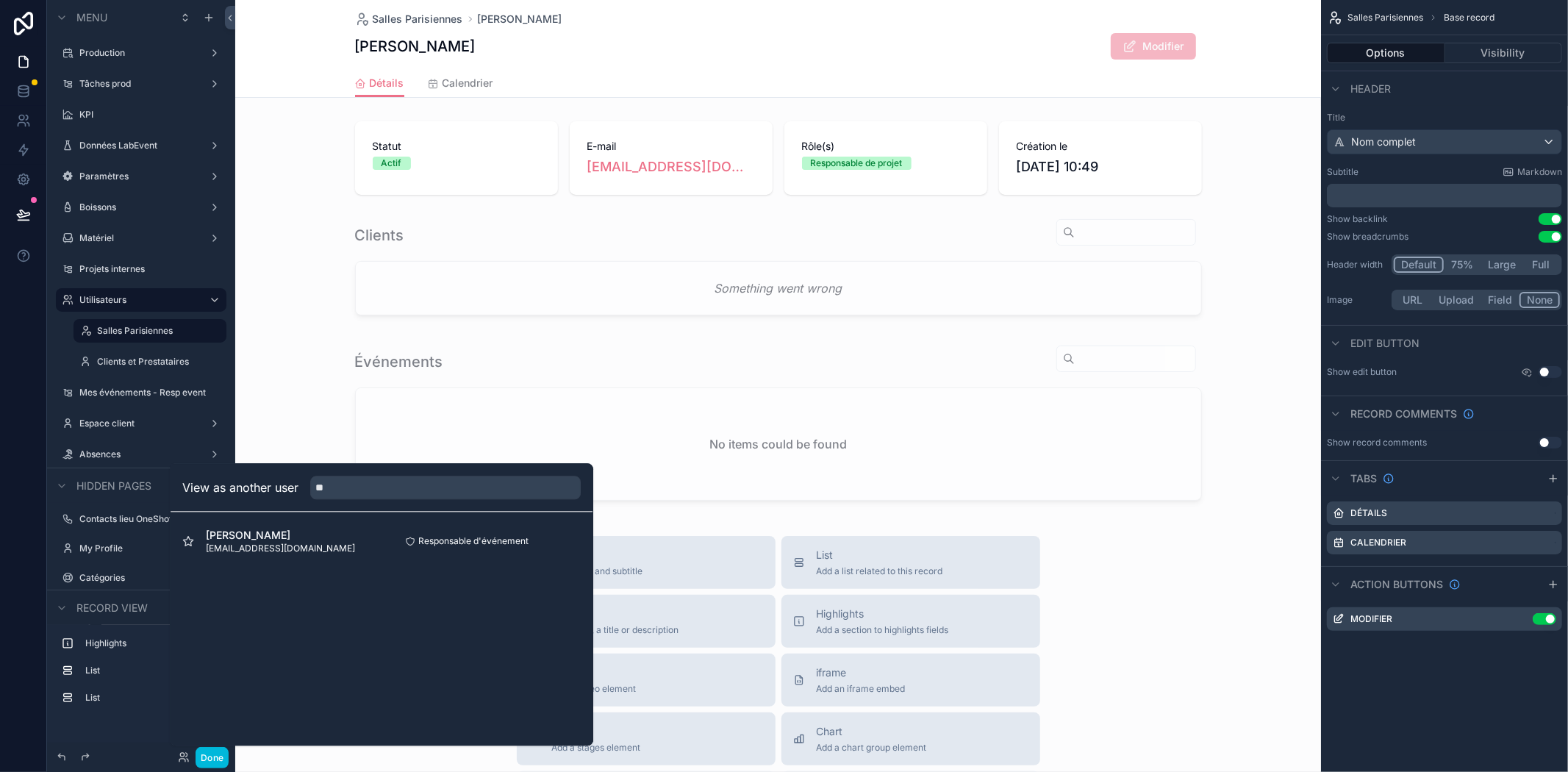
click at [286, 543] on span "[EMAIL_ADDRESS][DOMAIN_NAME]" at bounding box center [280, 548] width 149 height 11
click at [0, 0] on button "Select" at bounding box center [0, 0] width 0 height 0
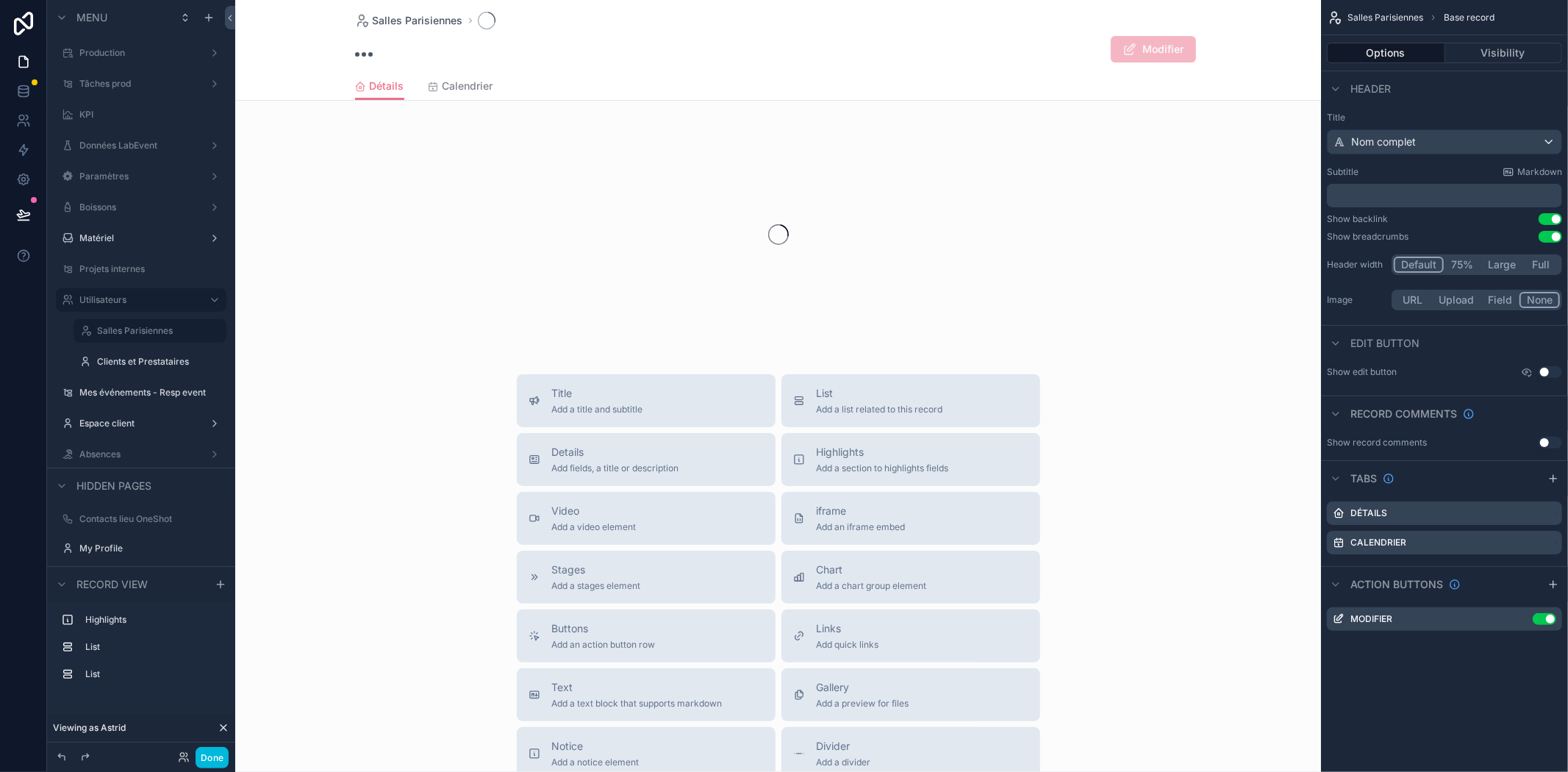
click at [210, 759] on button "Done" at bounding box center [212, 758] width 33 height 21
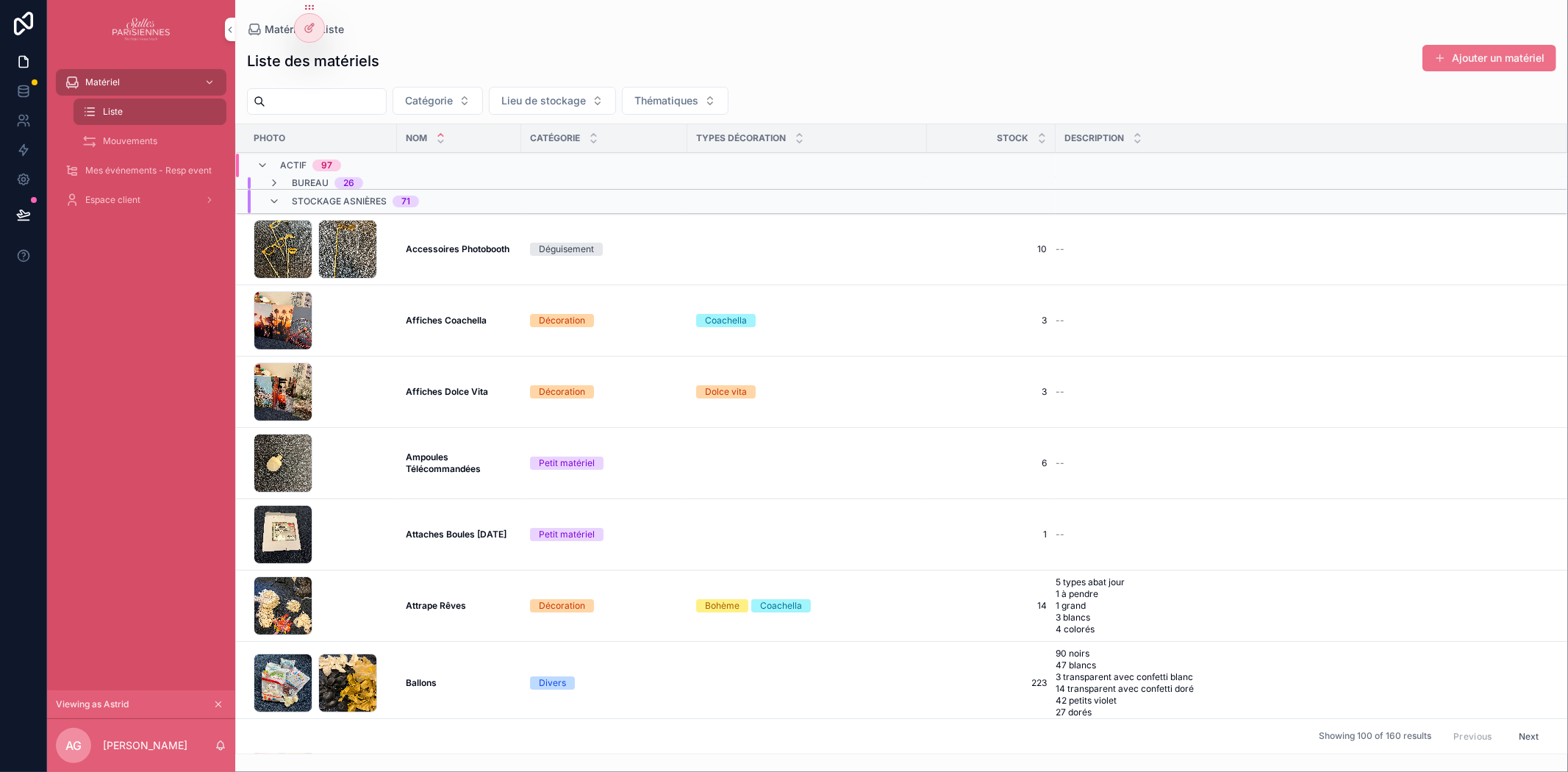
click at [215, 703] on icon "scrollable content" at bounding box center [218, 704] width 10 height 10
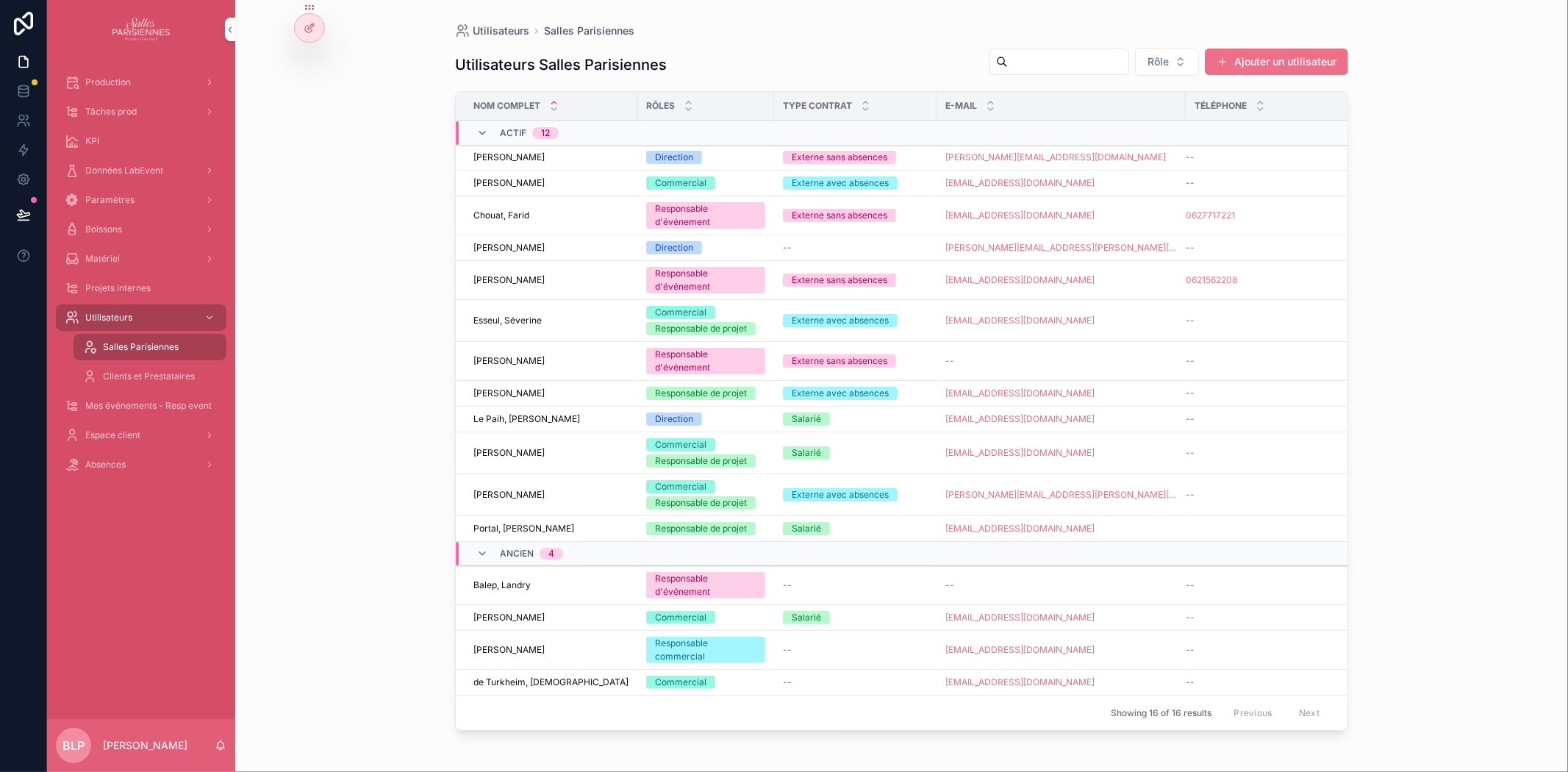
click at [0, 0] on icon "scrollable content" at bounding box center [0, 0] width 0 height 0
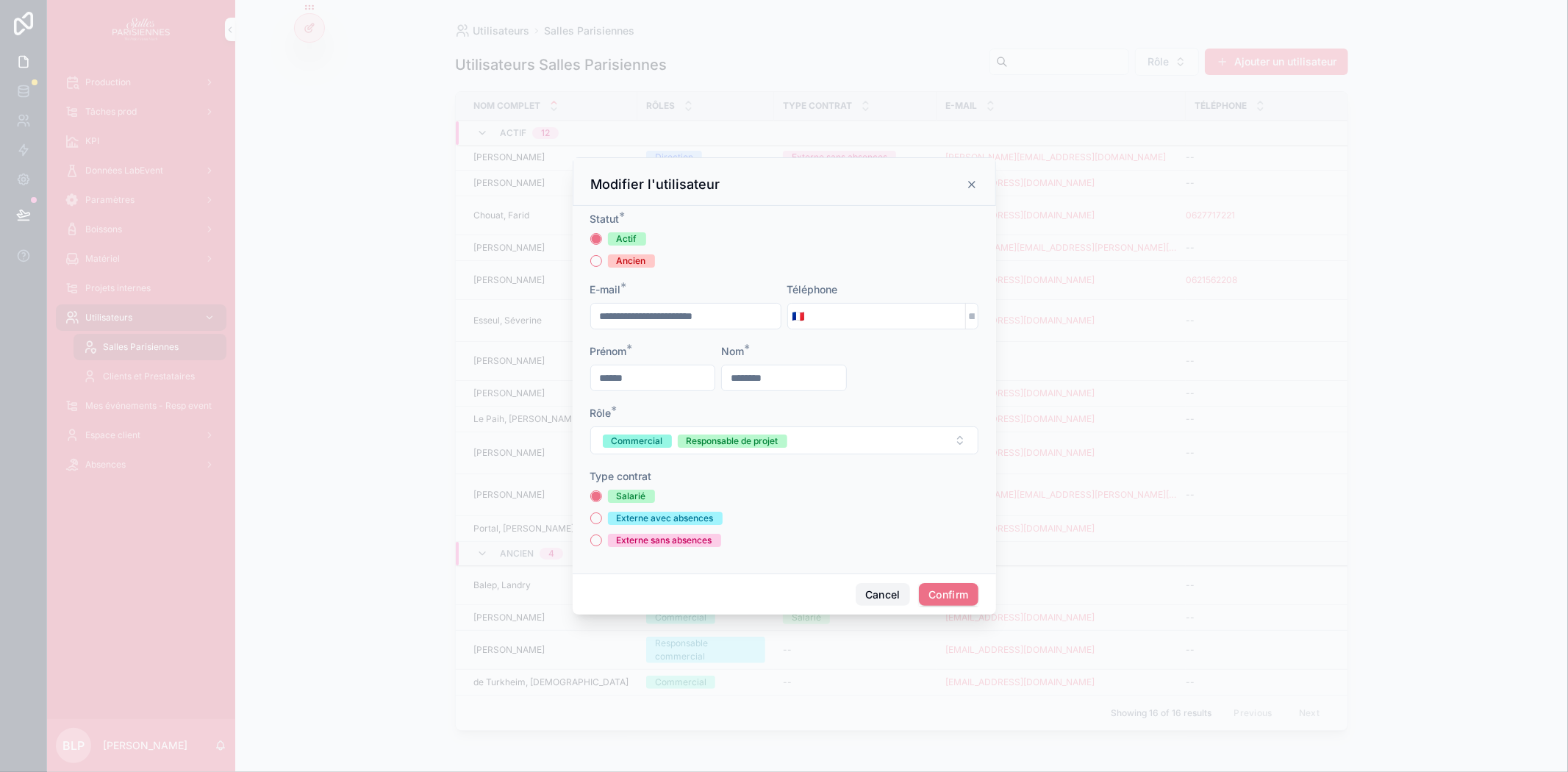
click at [888, 601] on button "Cancel" at bounding box center [883, 595] width 54 height 24
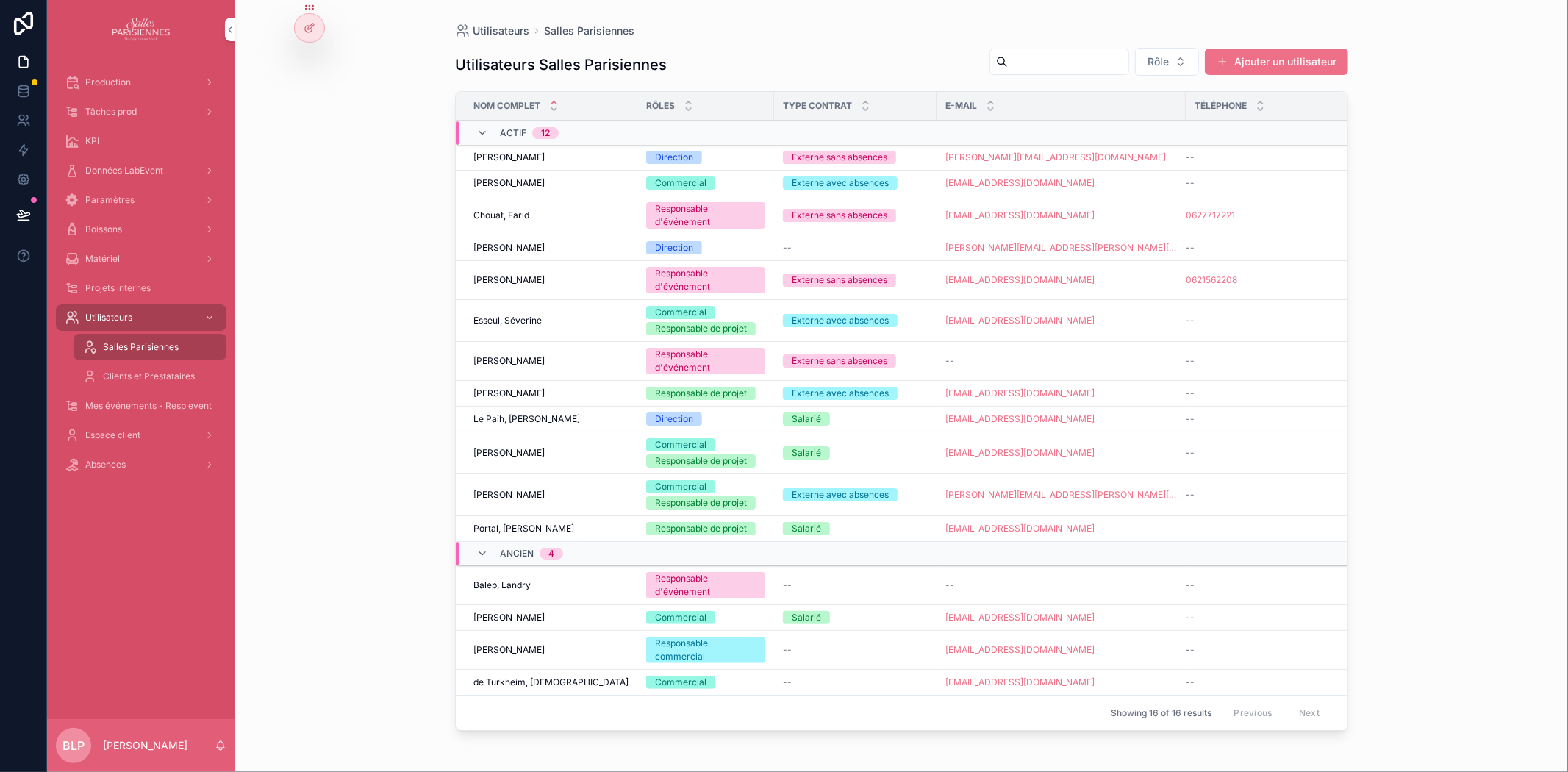
click at [136, 465] on div "Absences" at bounding box center [141, 465] width 153 height 24
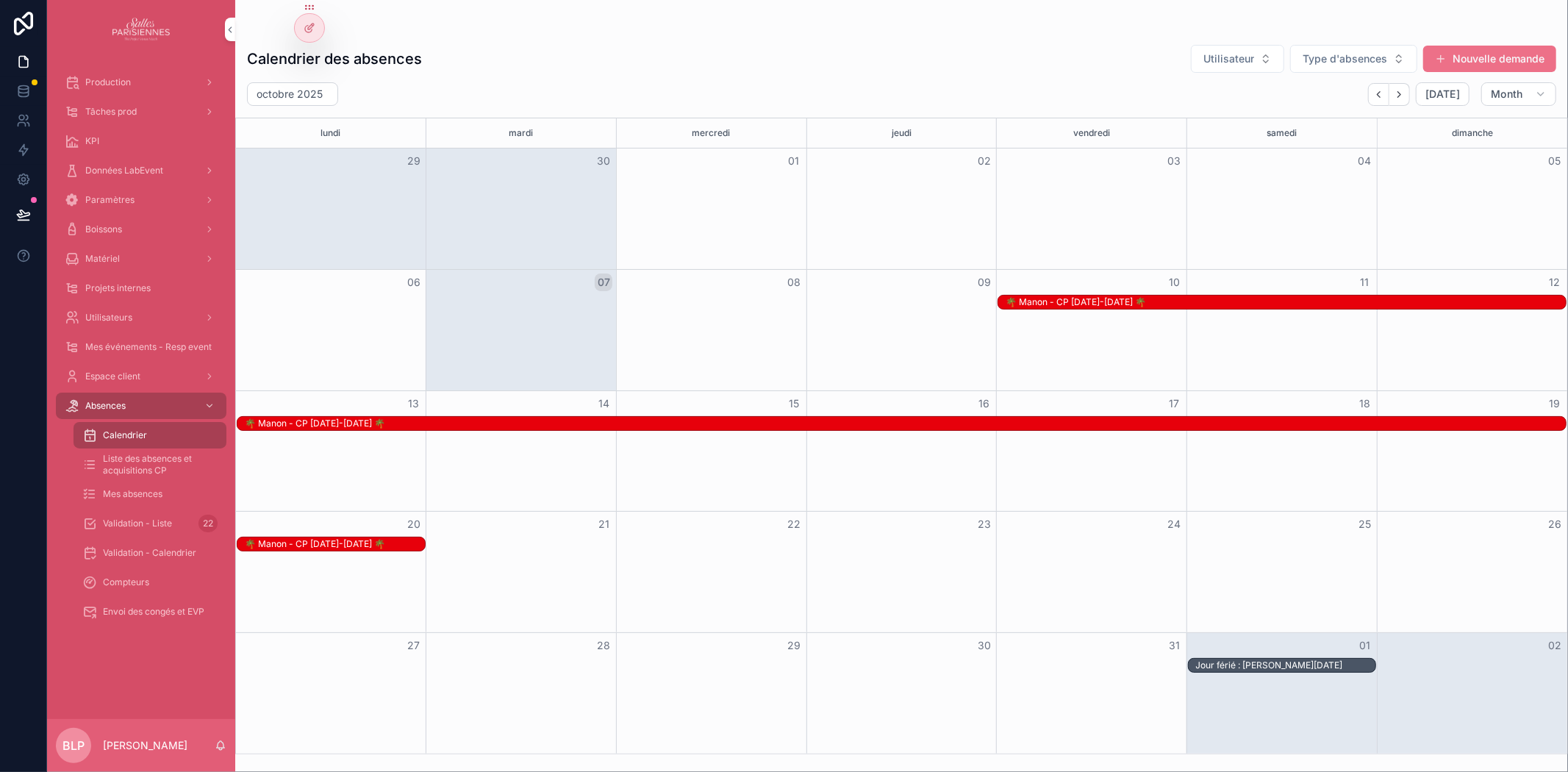
click at [131, 580] on span "Compteurs" at bounding box center [126, 583] width 47 height 11
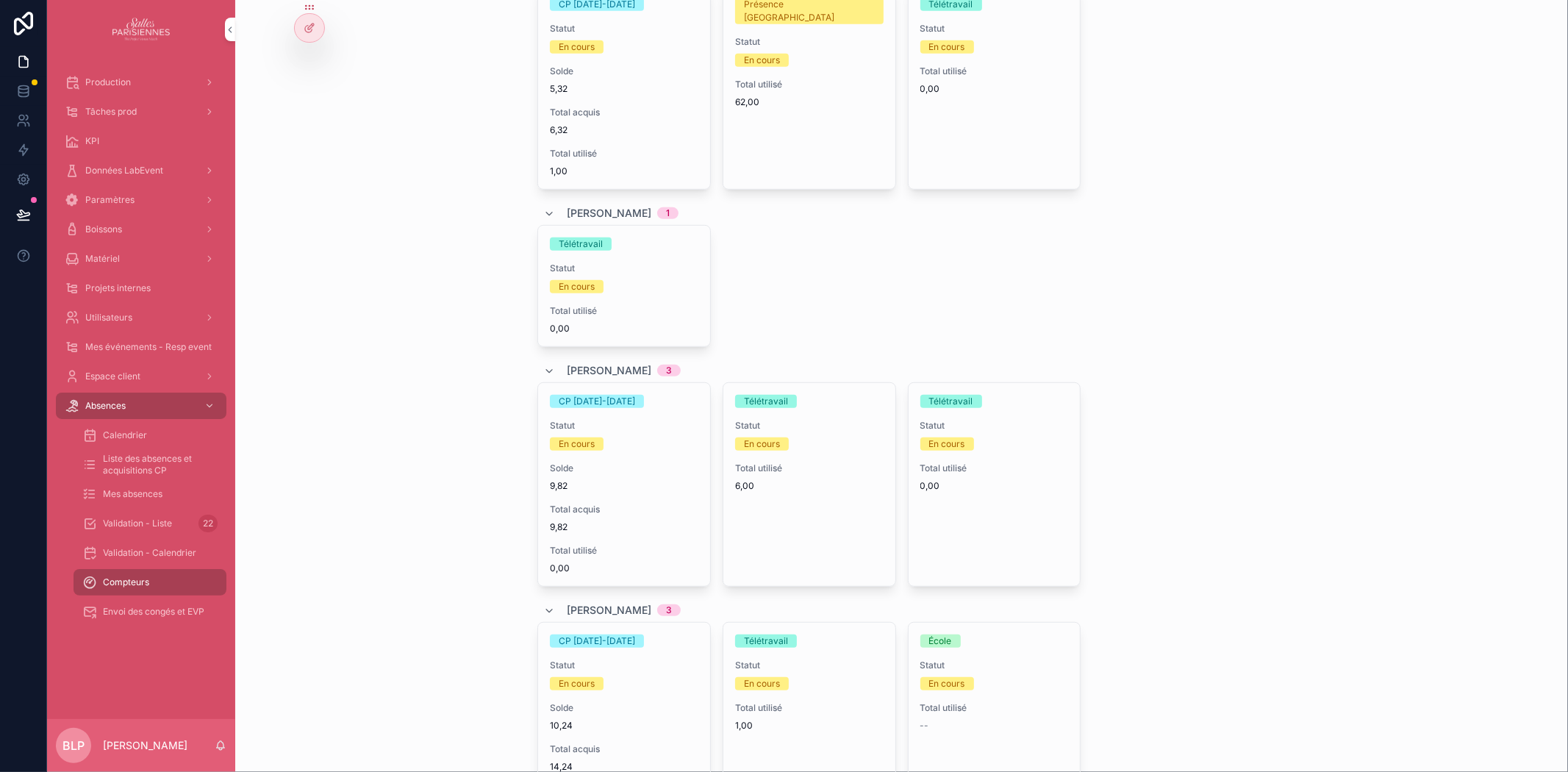
scroll to position [653, 0]
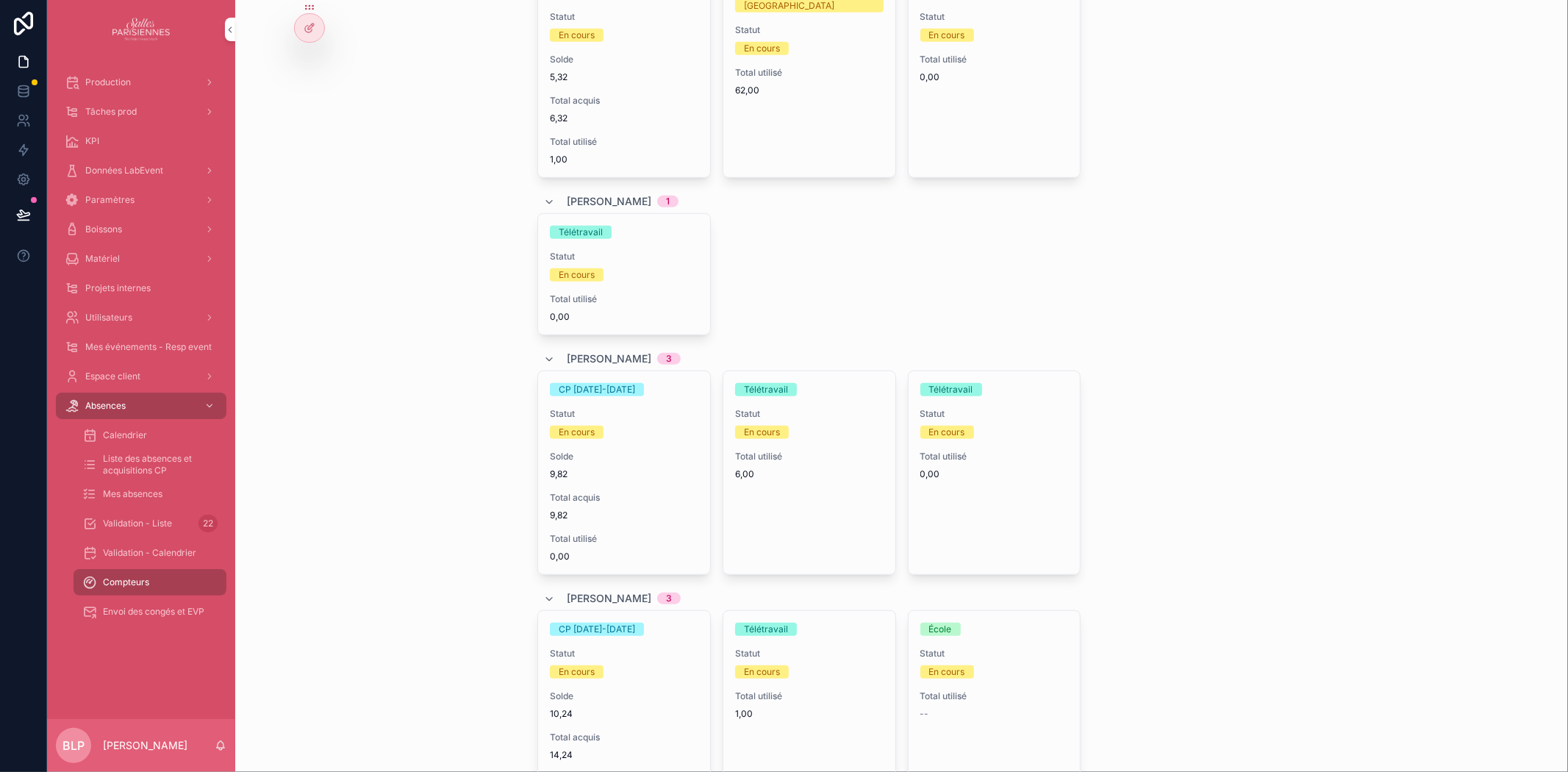
click at [106, 305] on link "Utilisateurs" at bounding box center [141, 318] width 170 height 27
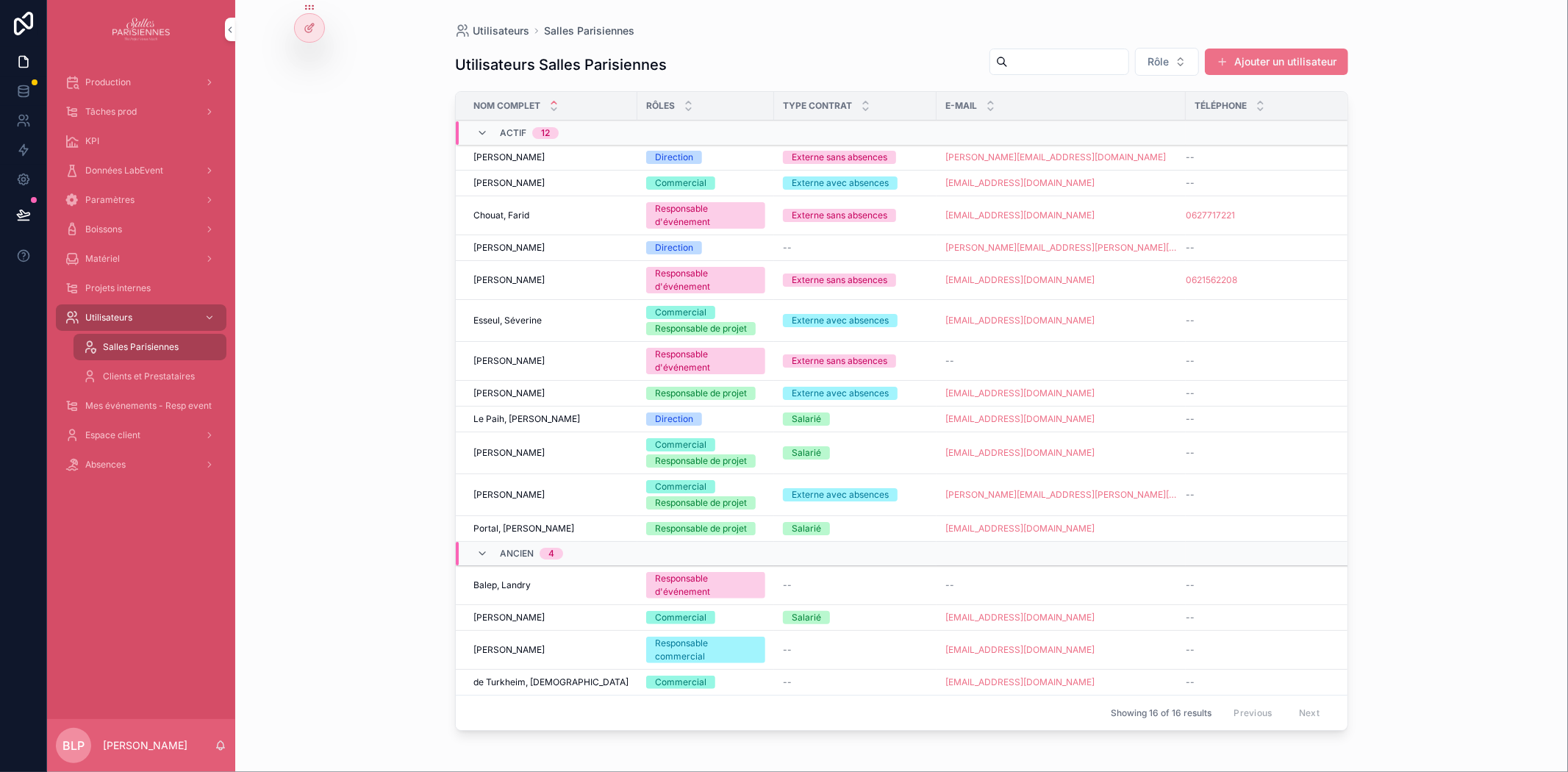
click at [1043, 67] on input "scrollable content" at bounding box center [1068, 62] width 121 height 21
type input "****"
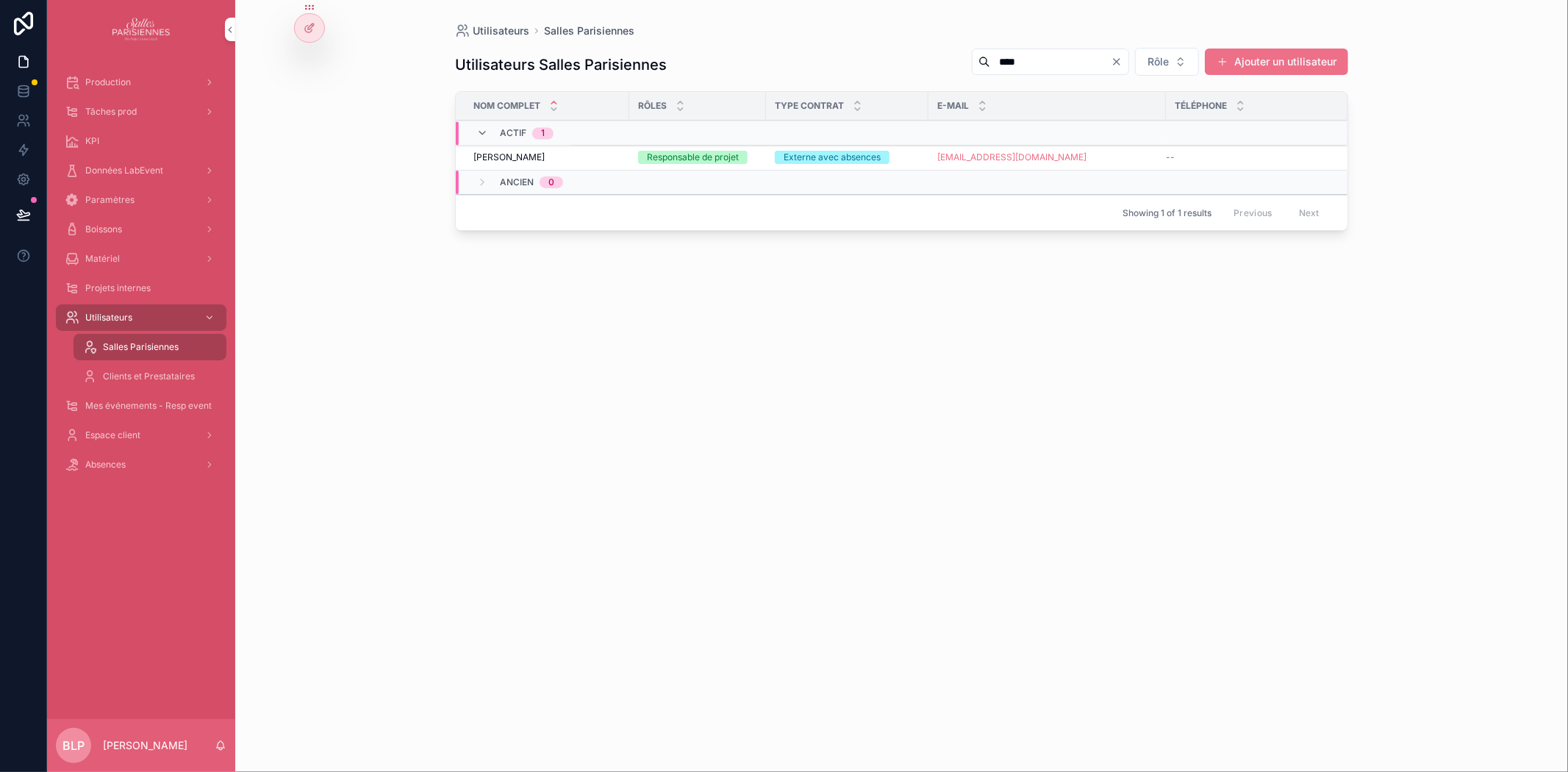
click at [0, 0] on span "Modifier" at bounding box center [0, 0] width 0 height 0
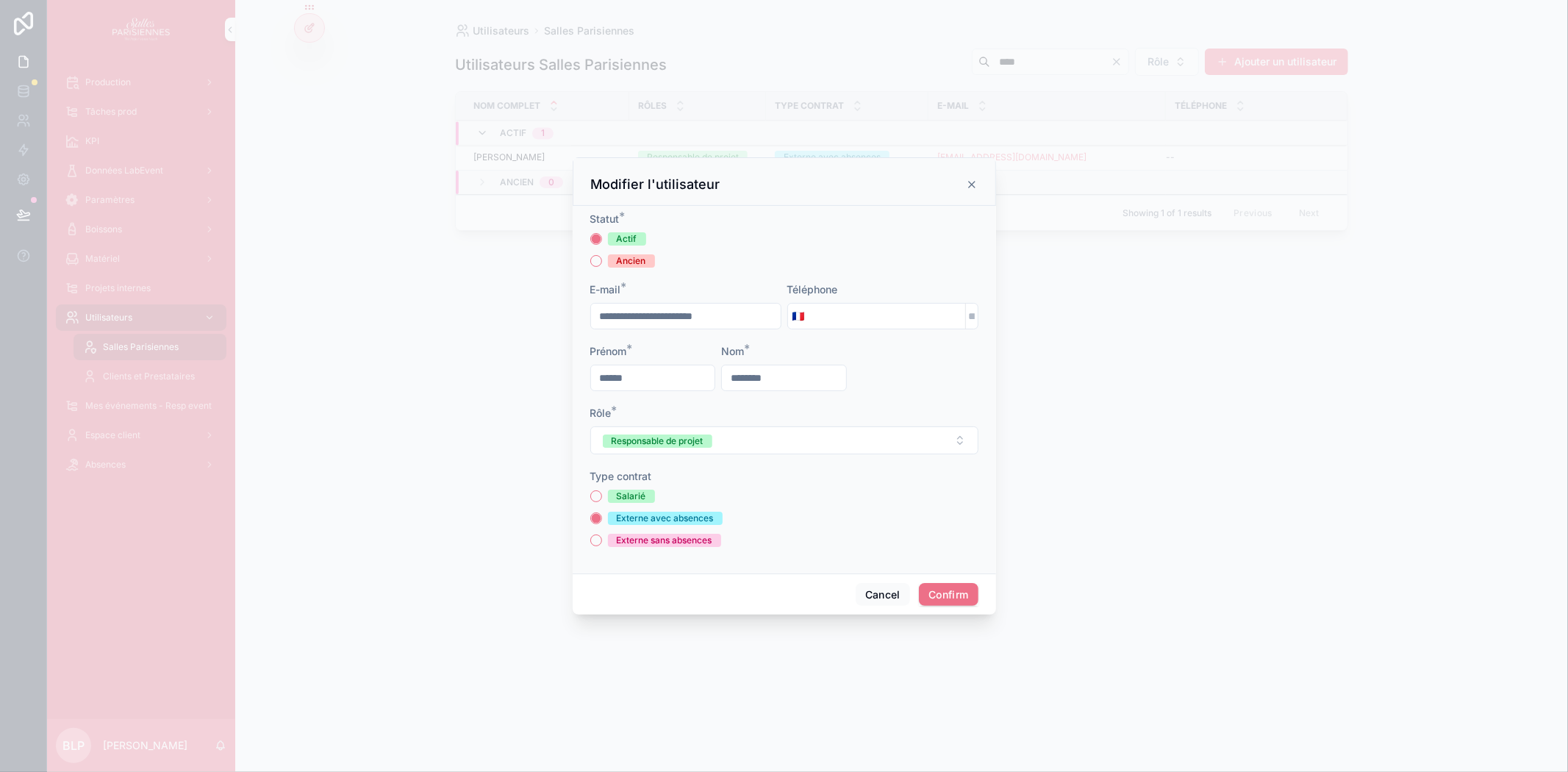
click at [762, 440] on button "Responsable de projet" at bounding box center [785, 440] width 388 height 28
click at [1165, 562] on div at bounding box center [784, 386] width 1568 height 772
click at [950, 598] on button "Confirm" at bounding box center [949, 595] width 59 height 24
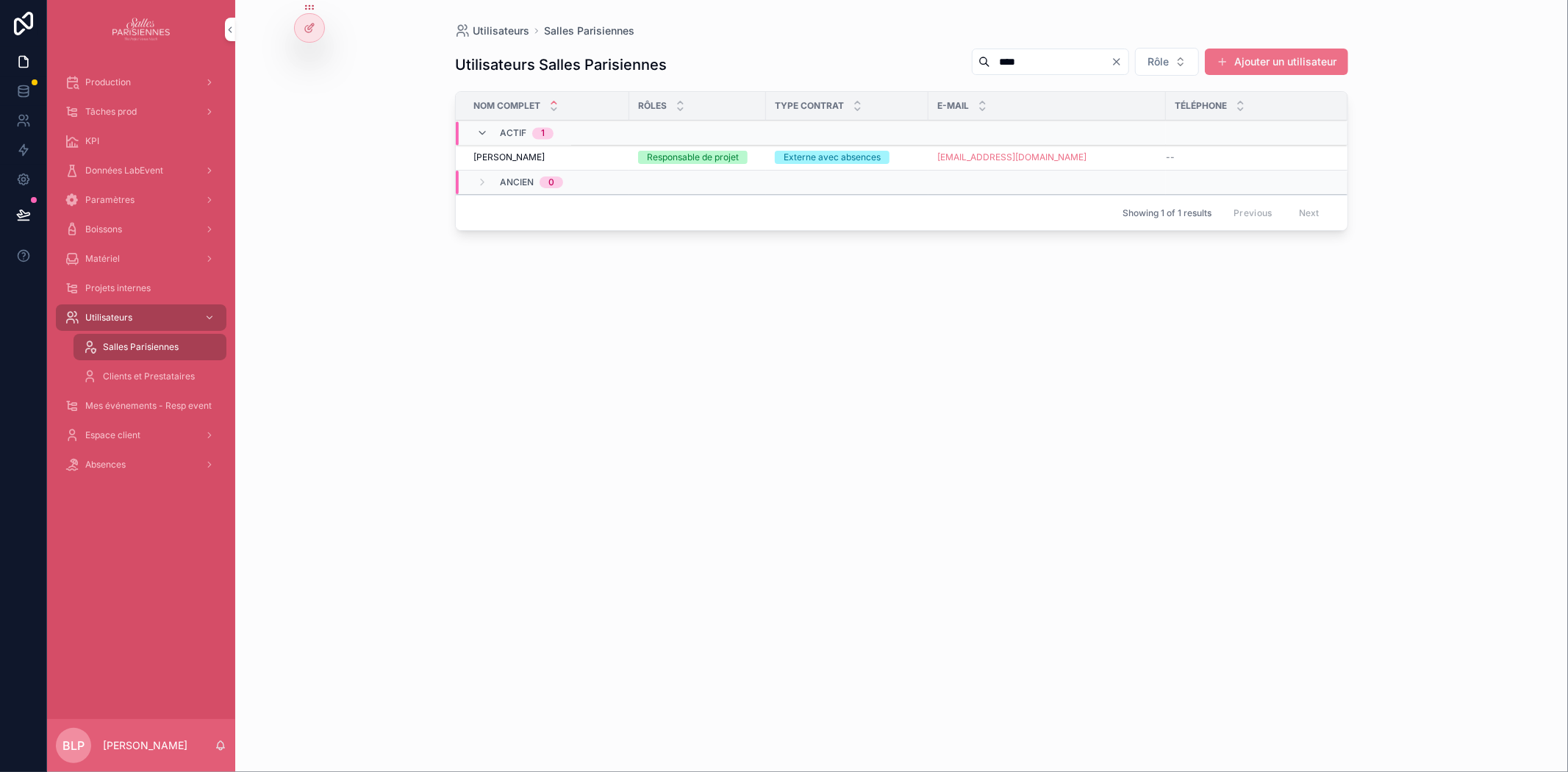
click at [306, 30] on icon at bounding box center [309, 28] width 11 height 11
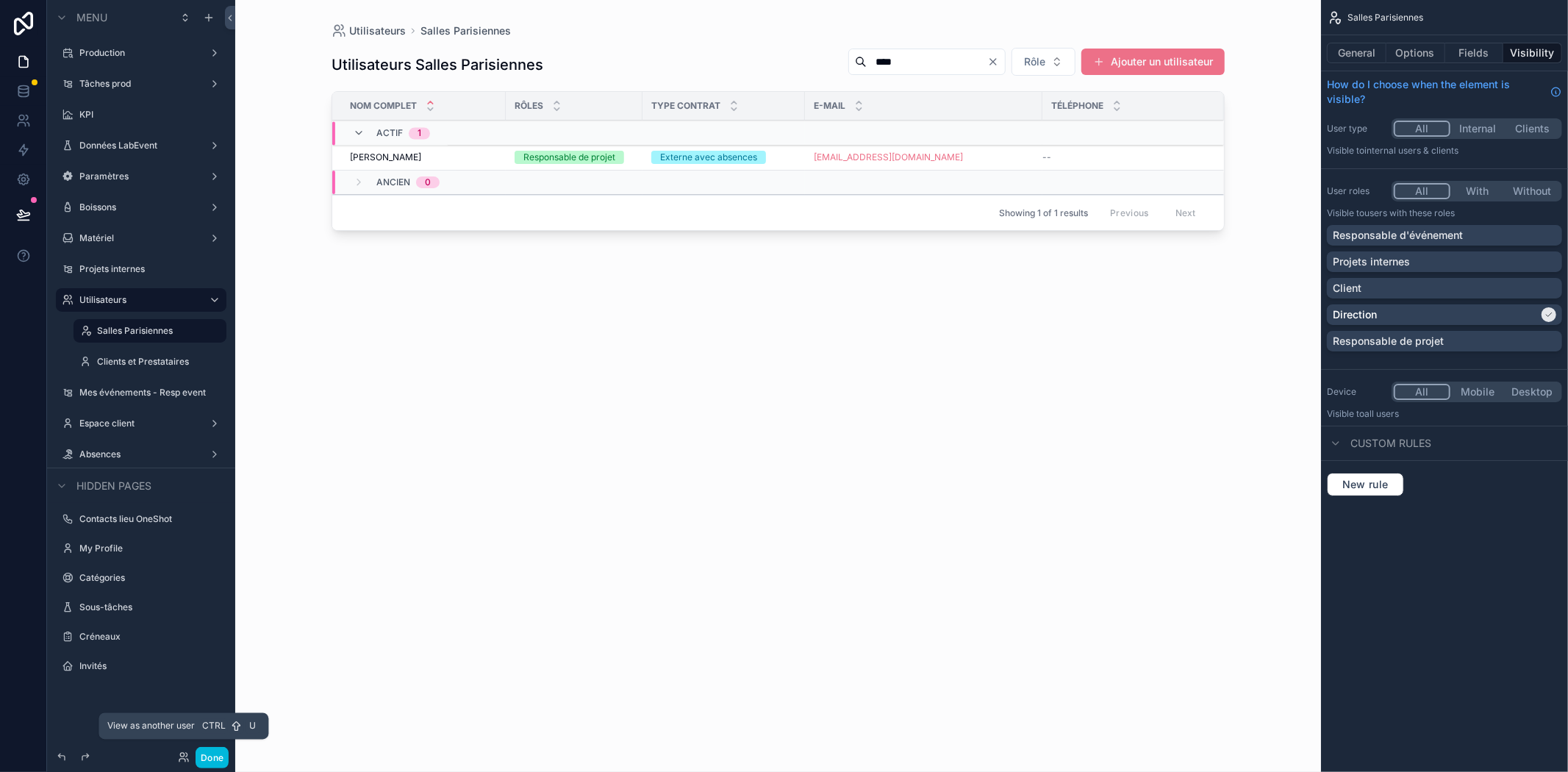
click at [179, 760] on icon at bounding box center [184, 758] width 11 height 11
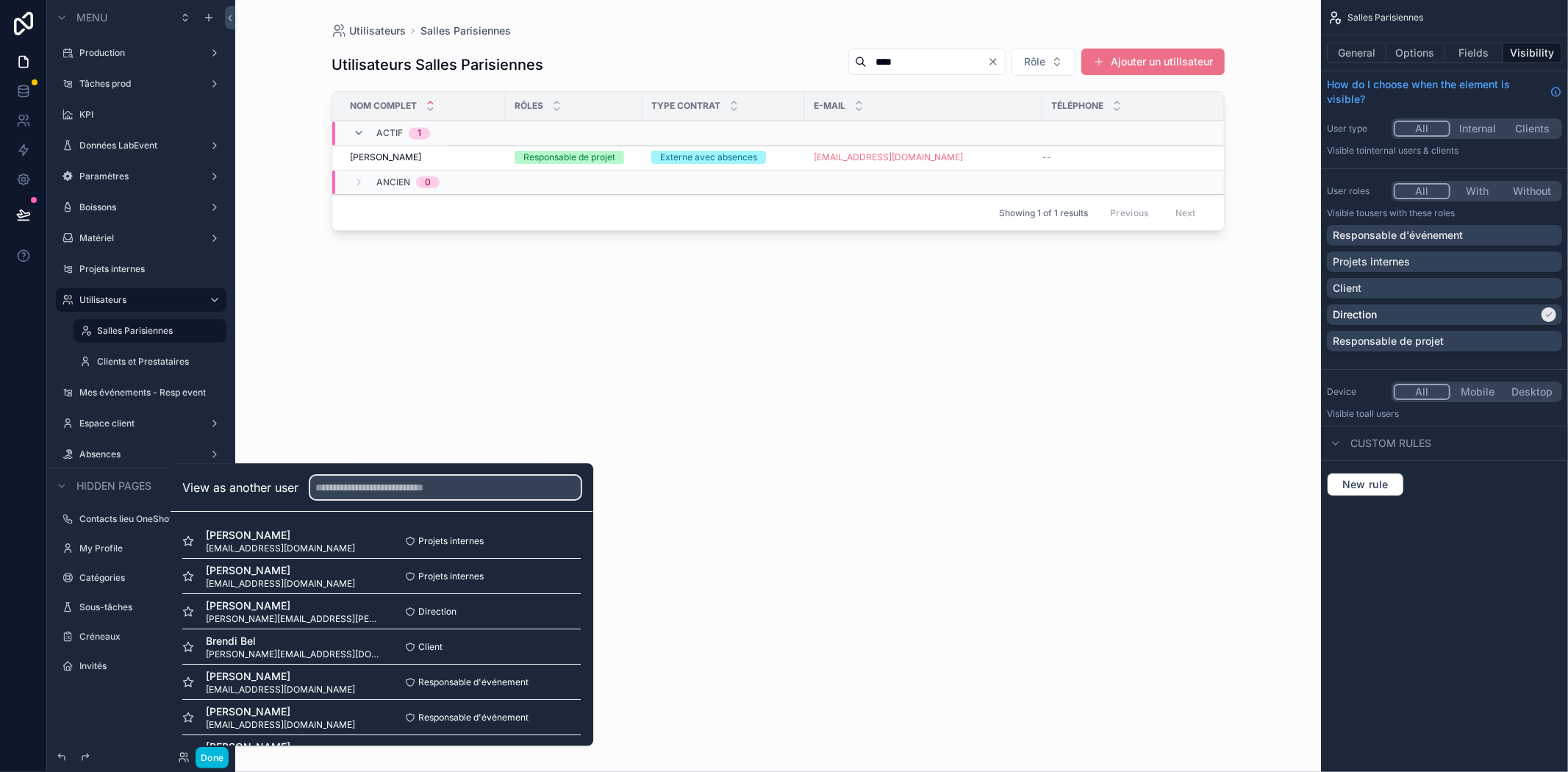
click at [374, 498] on input "text" at bounding box center [445, 487] width 270 height 24
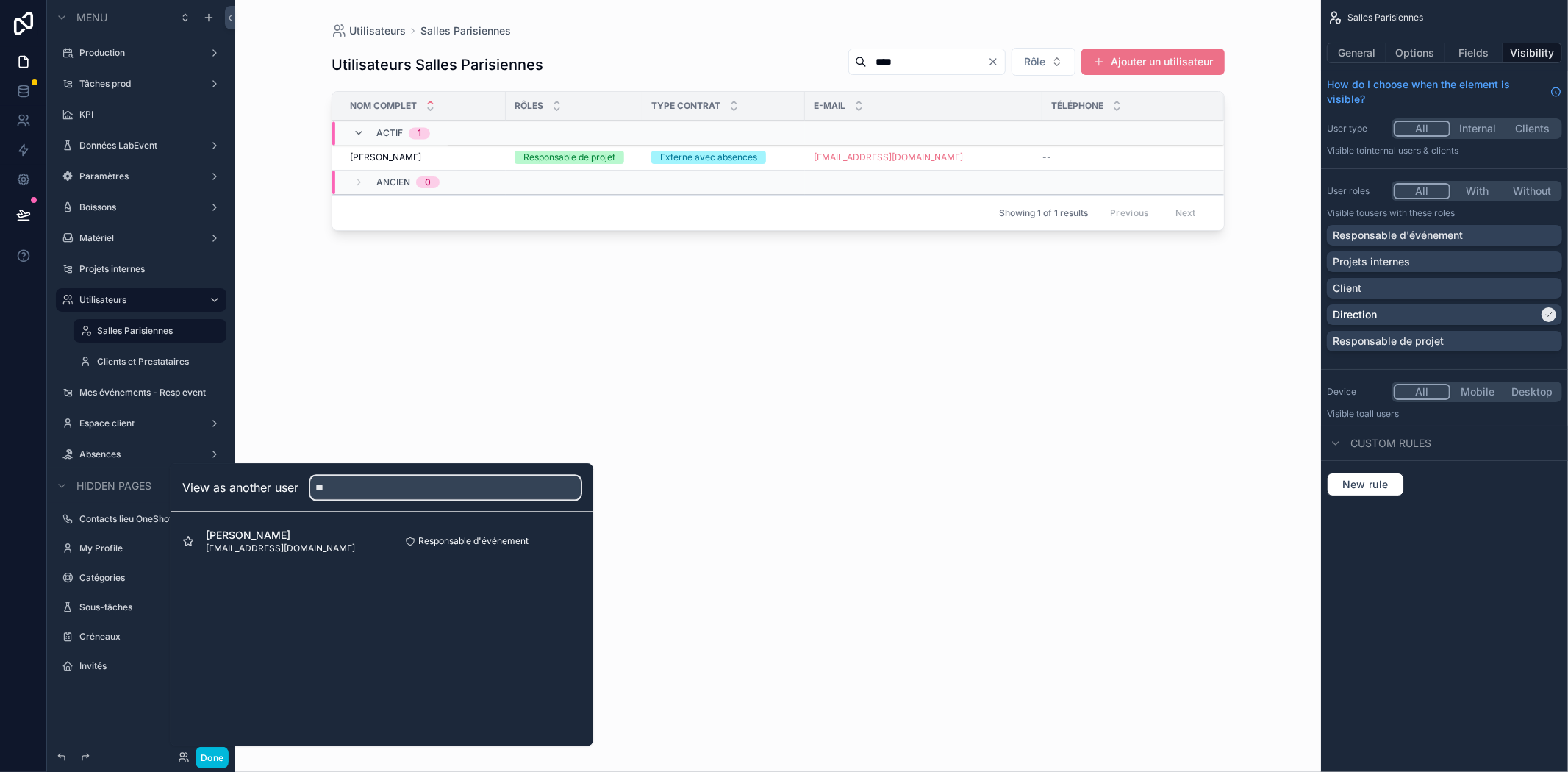
type input "**"
click at [0, 0] on button "Select" at bounding box center [0, 0] width 0 height 0
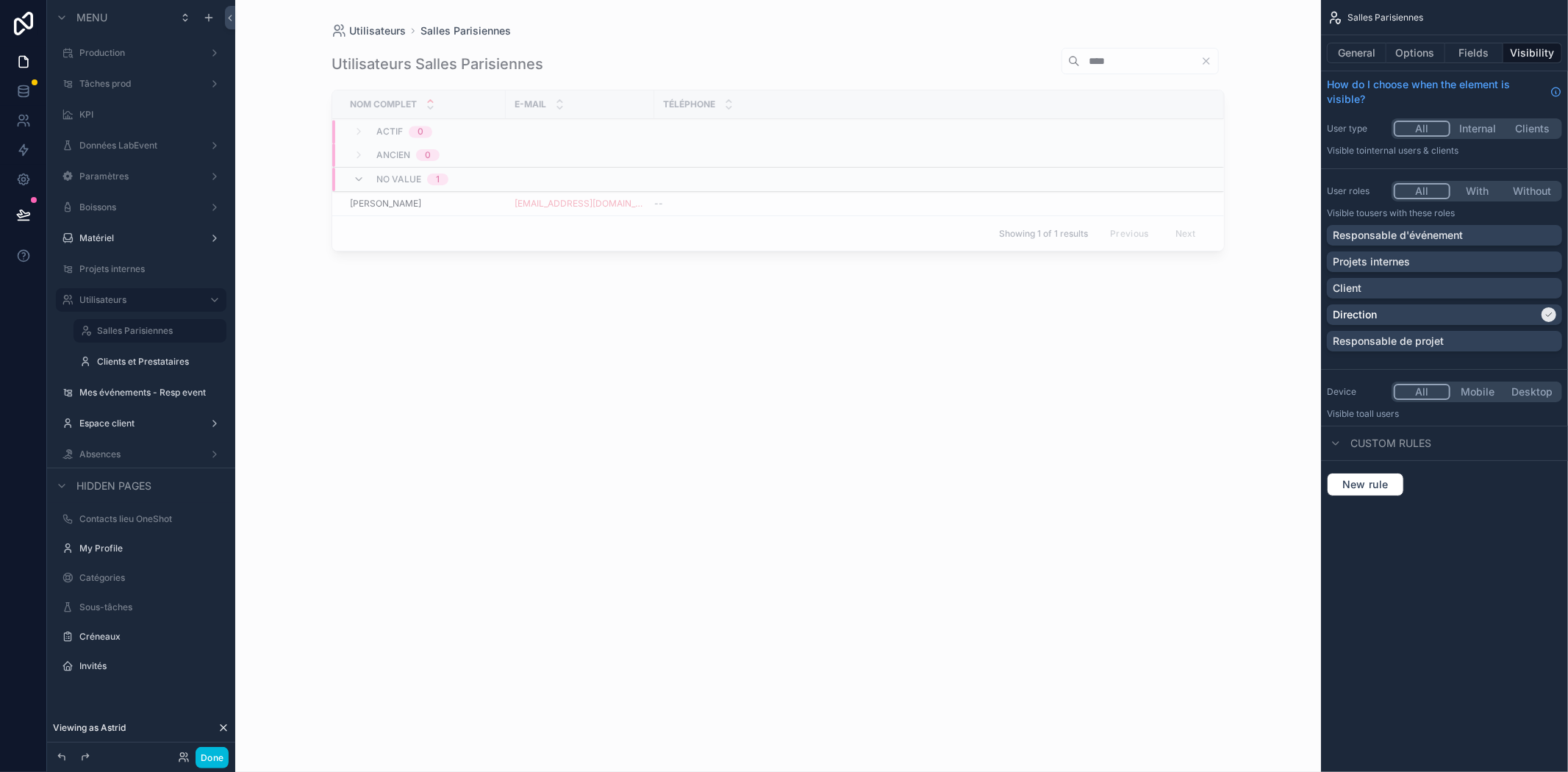
click at [206, 758] on button "Done" at bounding box center [212, 758] width 33 height 21
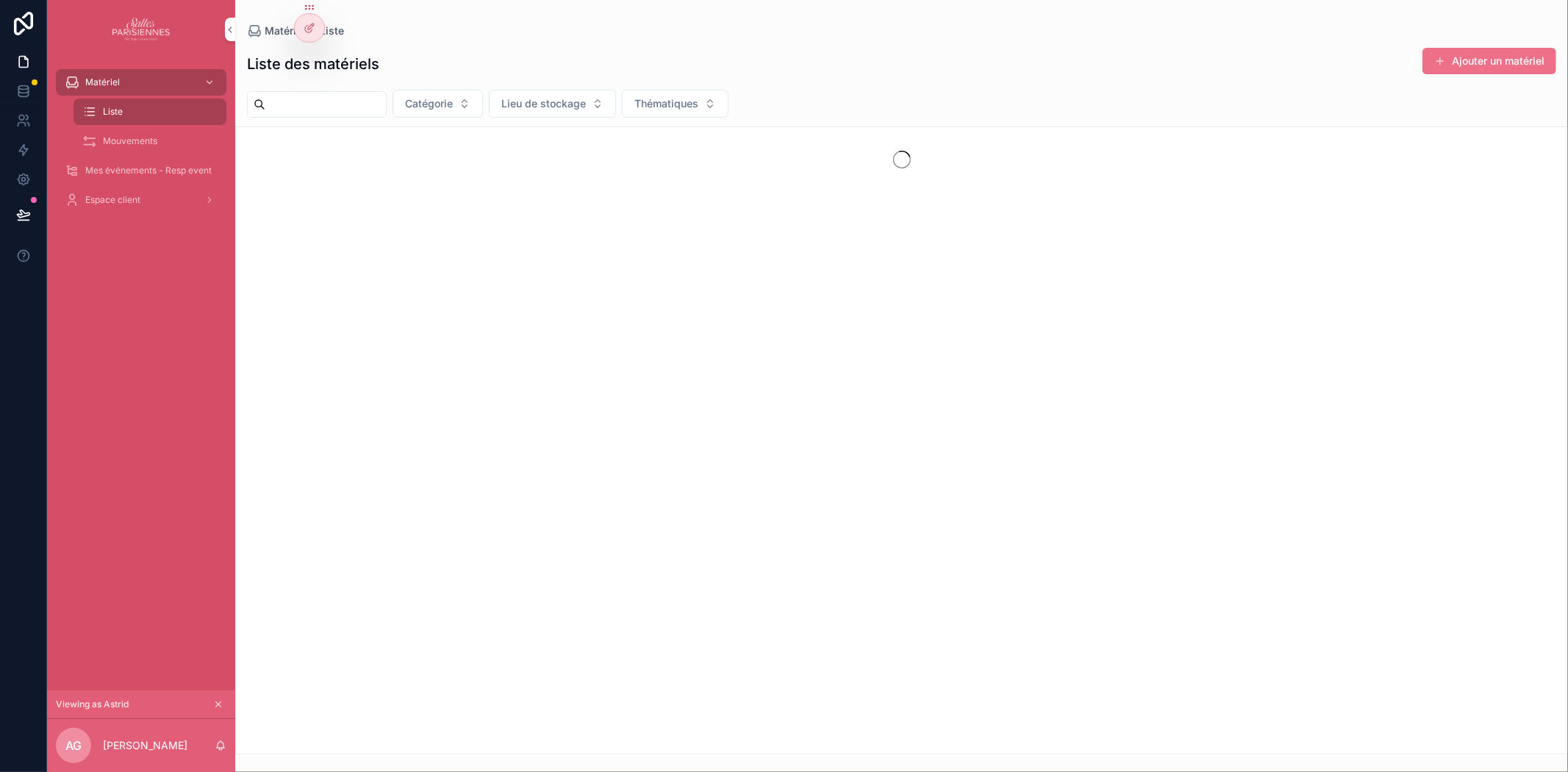
click at [157, 169] on span "Mes événements - Resp event" at bounding box center [148, 170] width 127 height 11
